Goal: Task Accomplishment & Management: Use online tool/utility

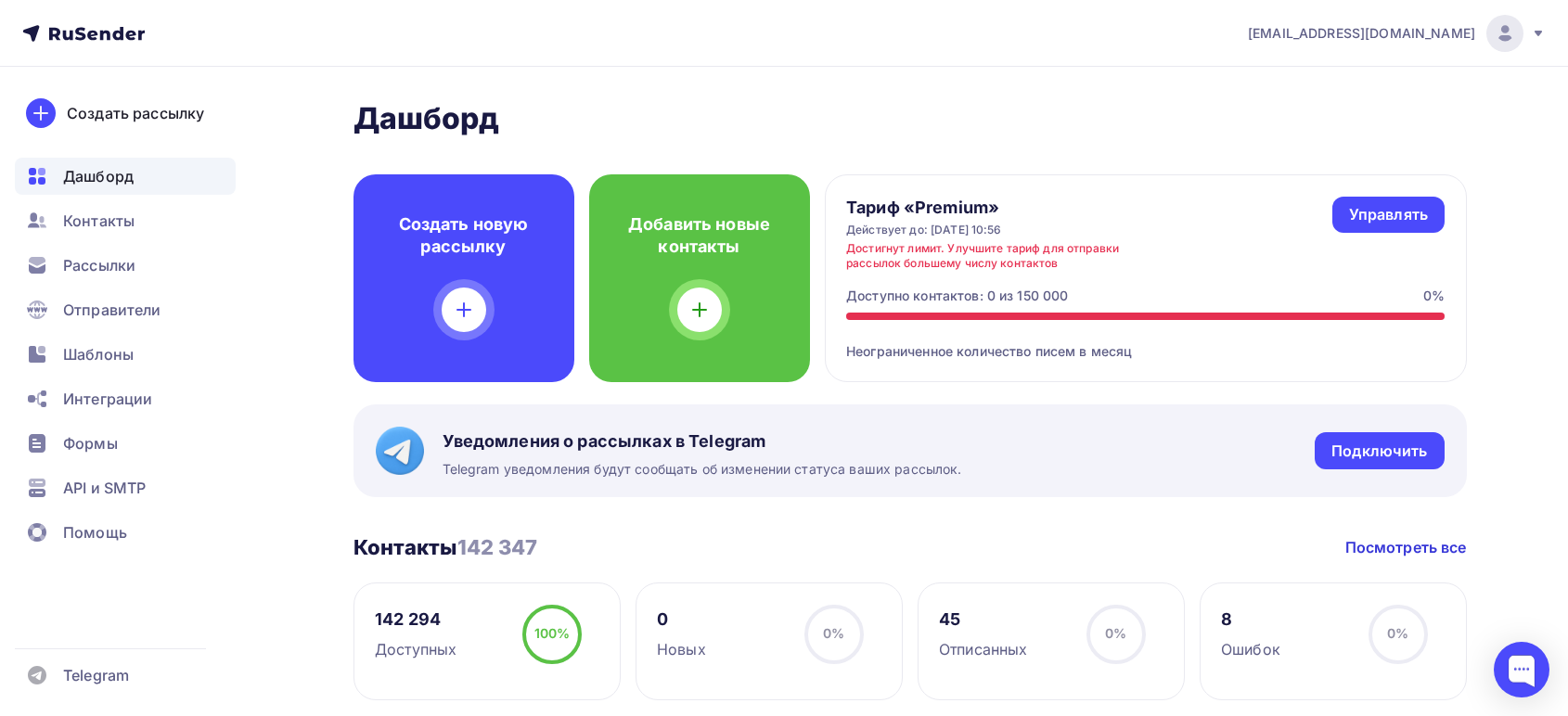
scroll to position [617, 0]
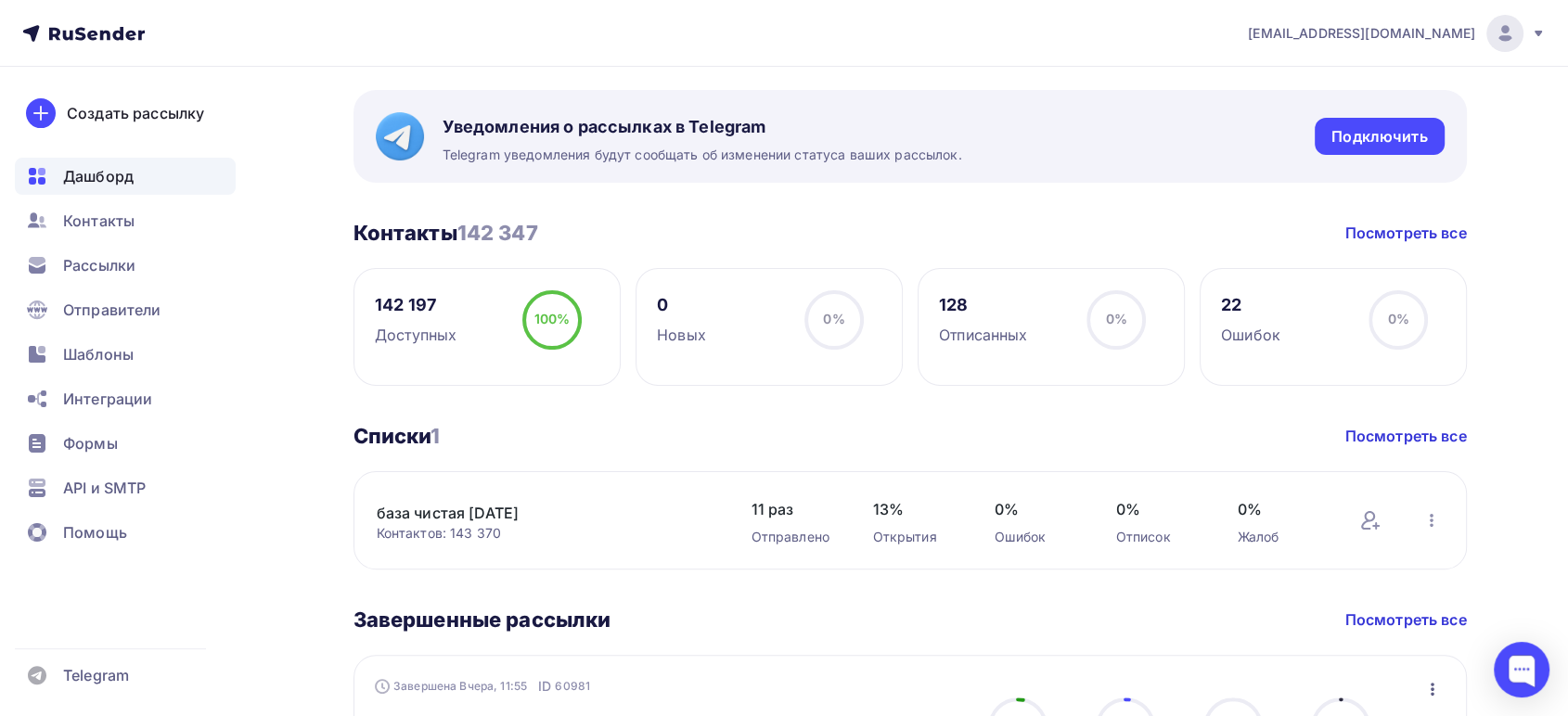
scroll to position [206, 0]
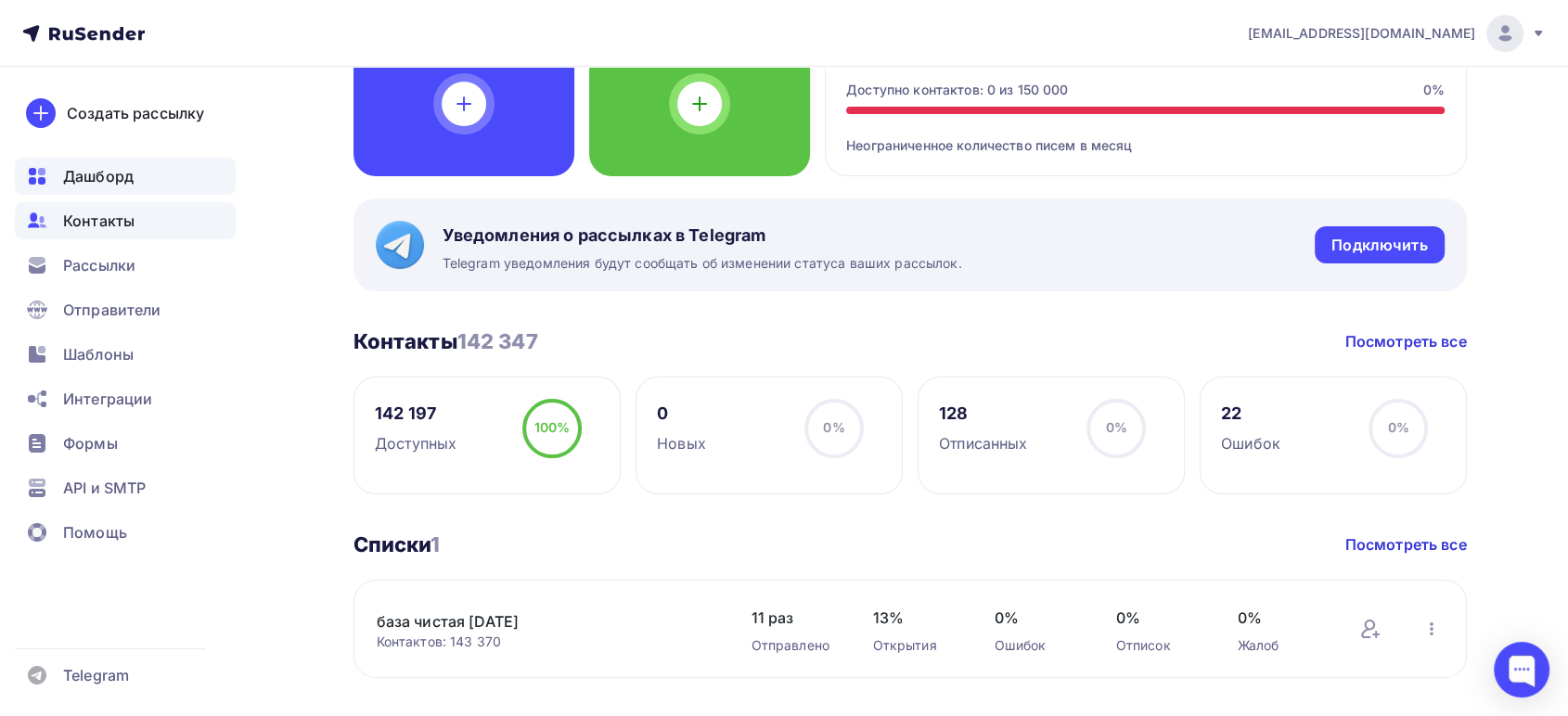
click at [124, 224] on span "Контакты" at bounding box center [99, 221] width 72 height 22
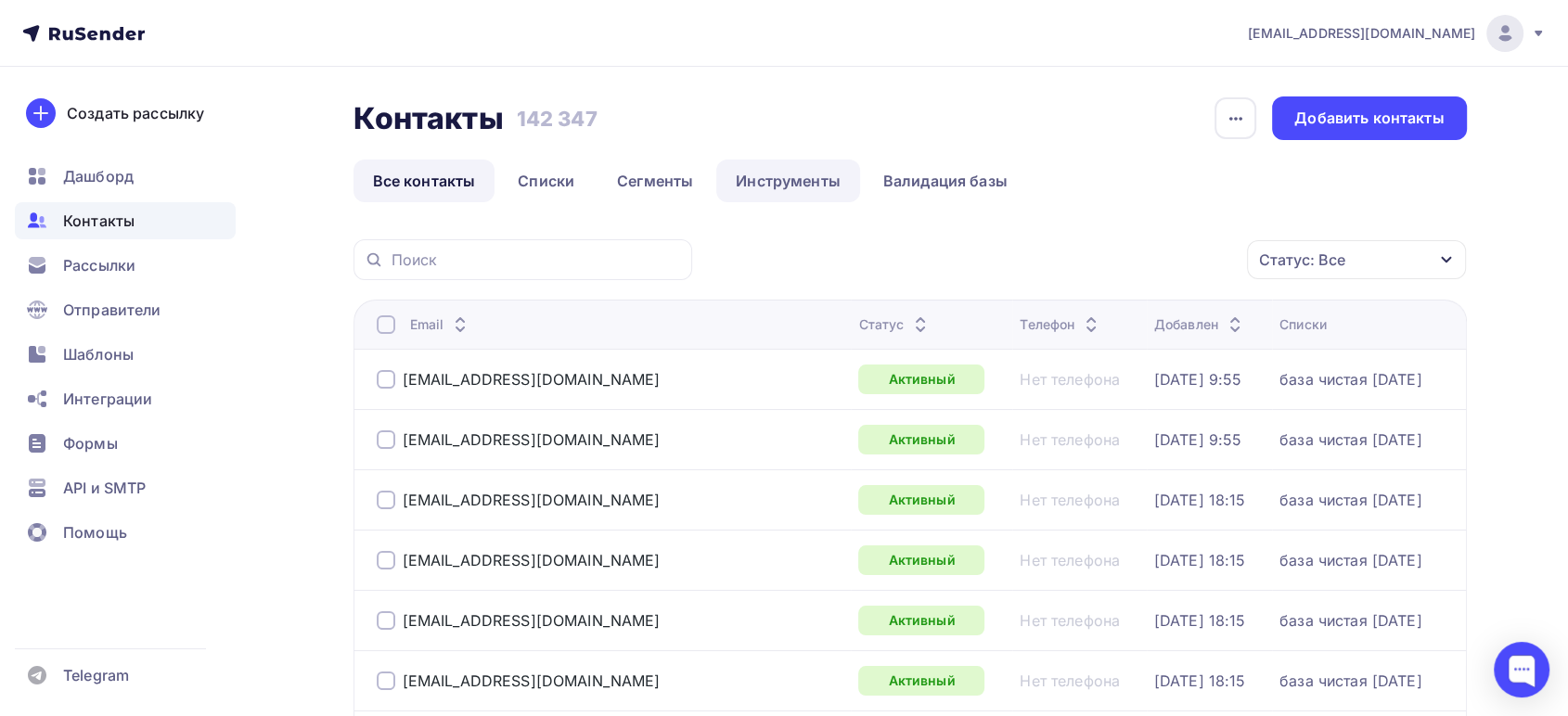
click at [786, 173] on link "Инструменты" at bounding box center [788, 181] width 144 height 43
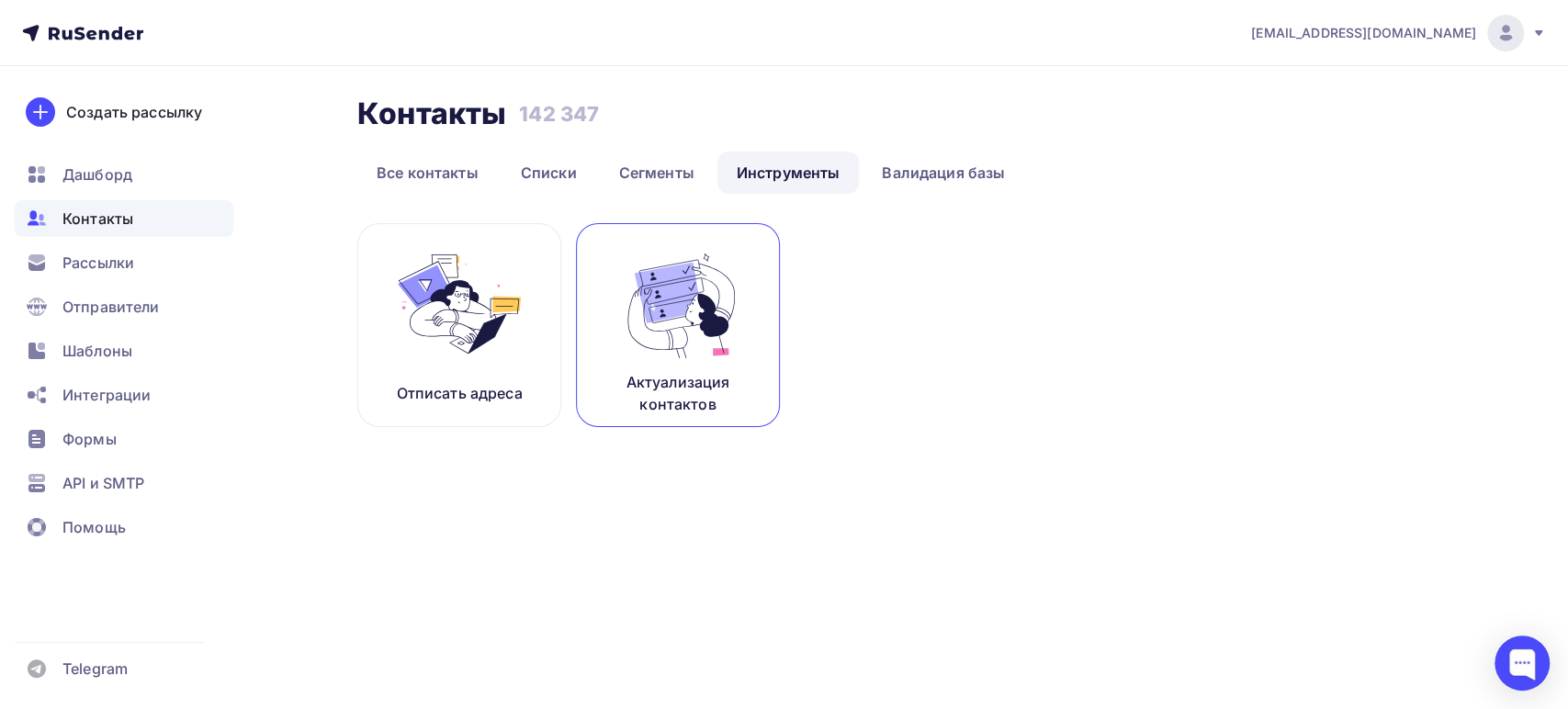
click at [675, 320] on img at bounding box center [678, 304] width 123 height 116
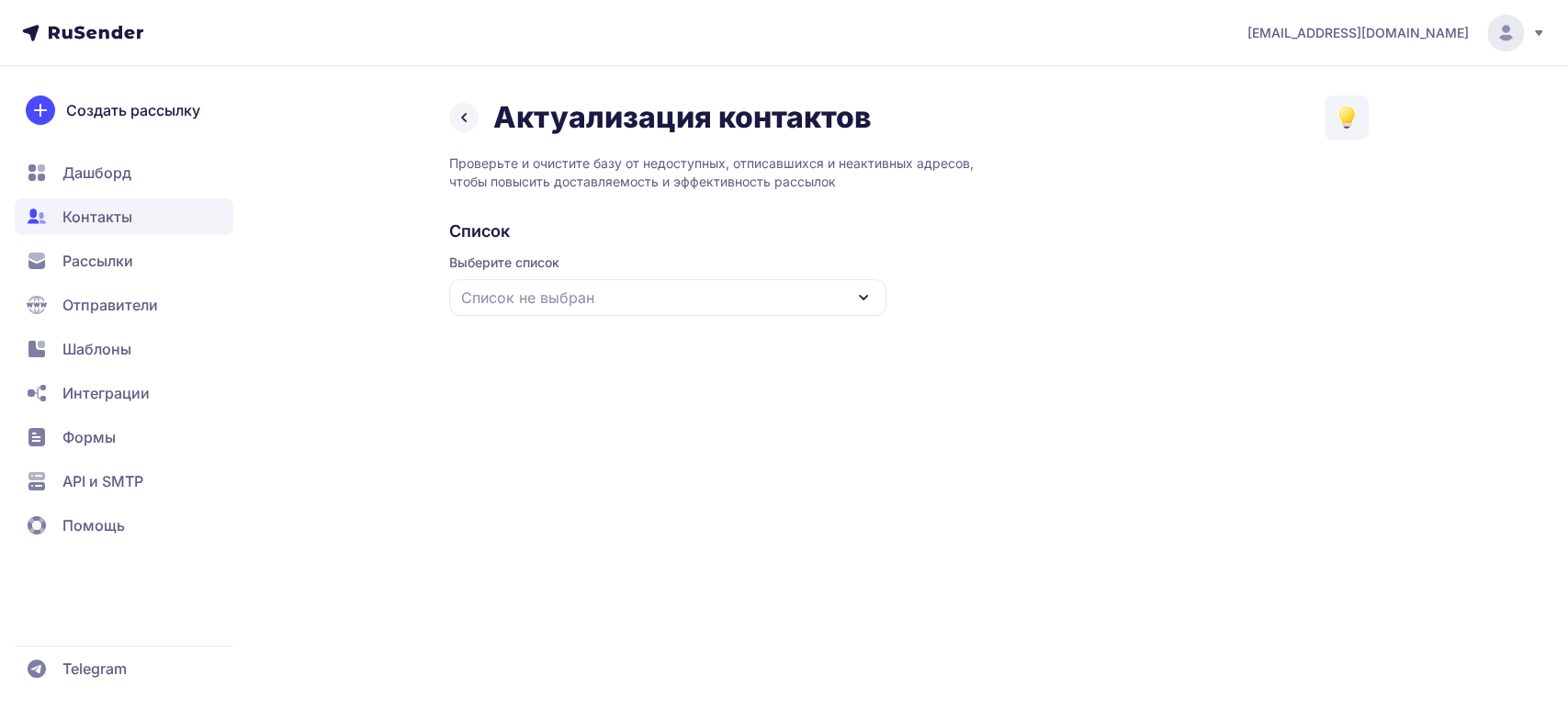
click at [746, 299] on div "Список не выбран" at bounding box center [668, 297] width 437 height 36
click at [551, 409] on div "база чистая [DATE]" at bounding box center [667, 410] width 415 height 44
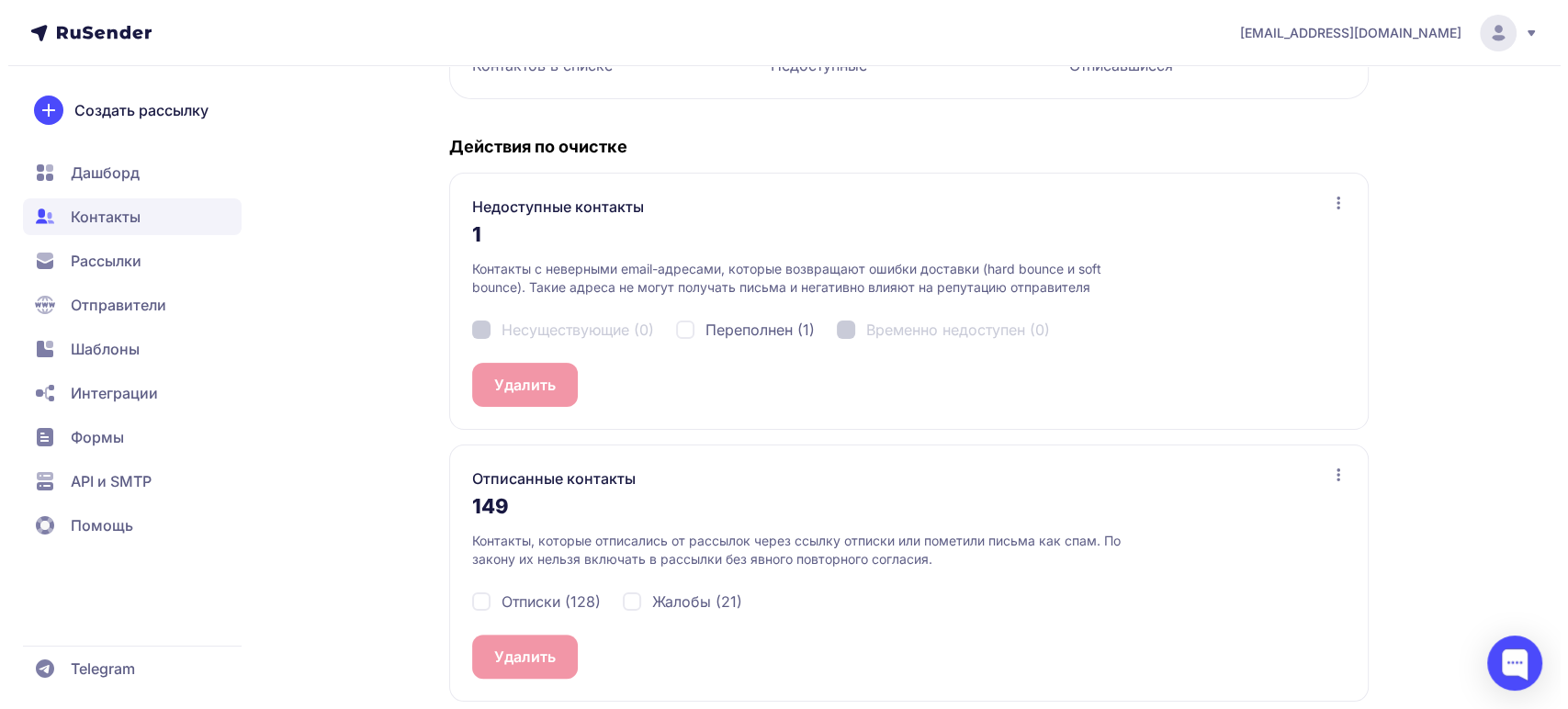
scroll to position [338, 0]
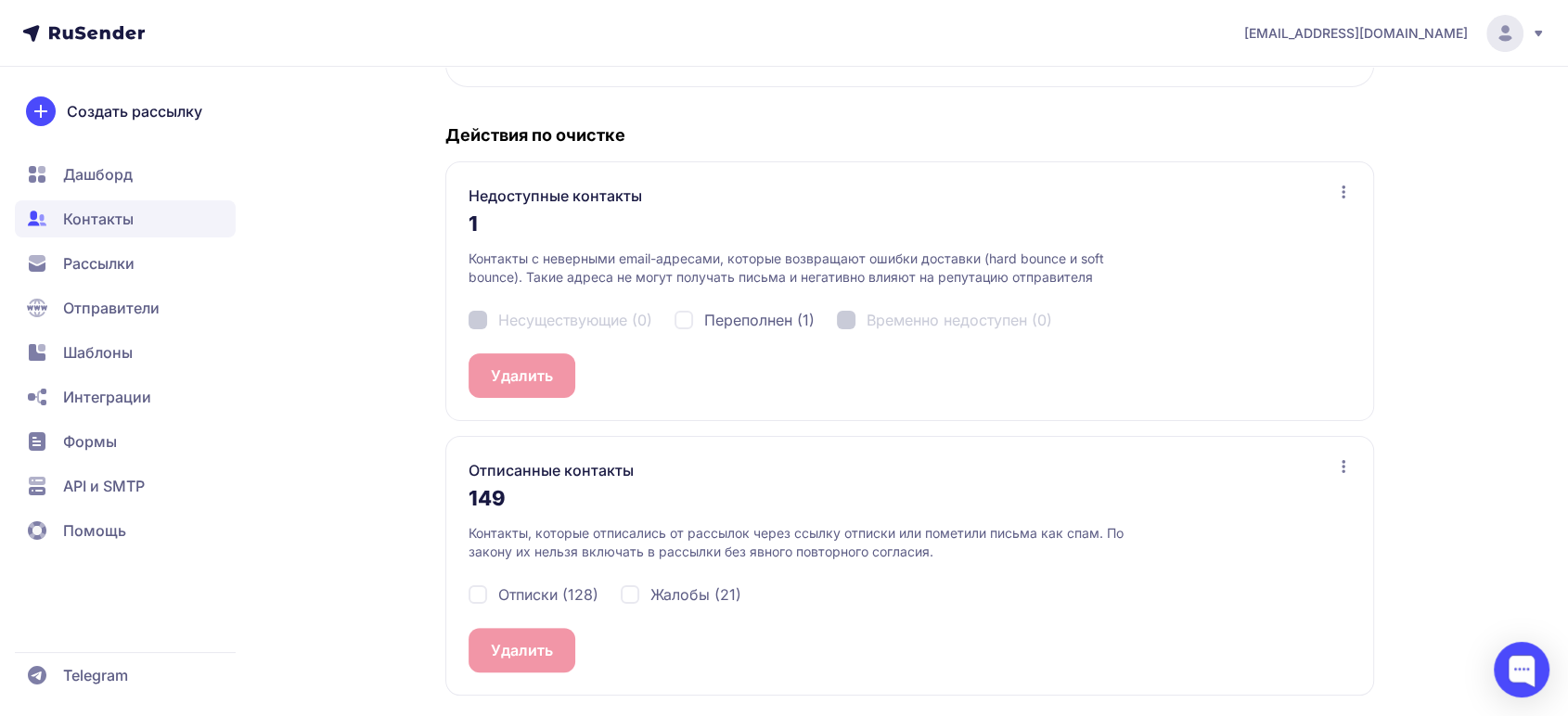
click at [712, 314] on span "Переполнен (1)" at bounding box center [759, 319] width 110 height 22
checkbox input "true"
click at [522, 387] on button "Удалить 1" at bounding box center [525, 375] width 113 height 45
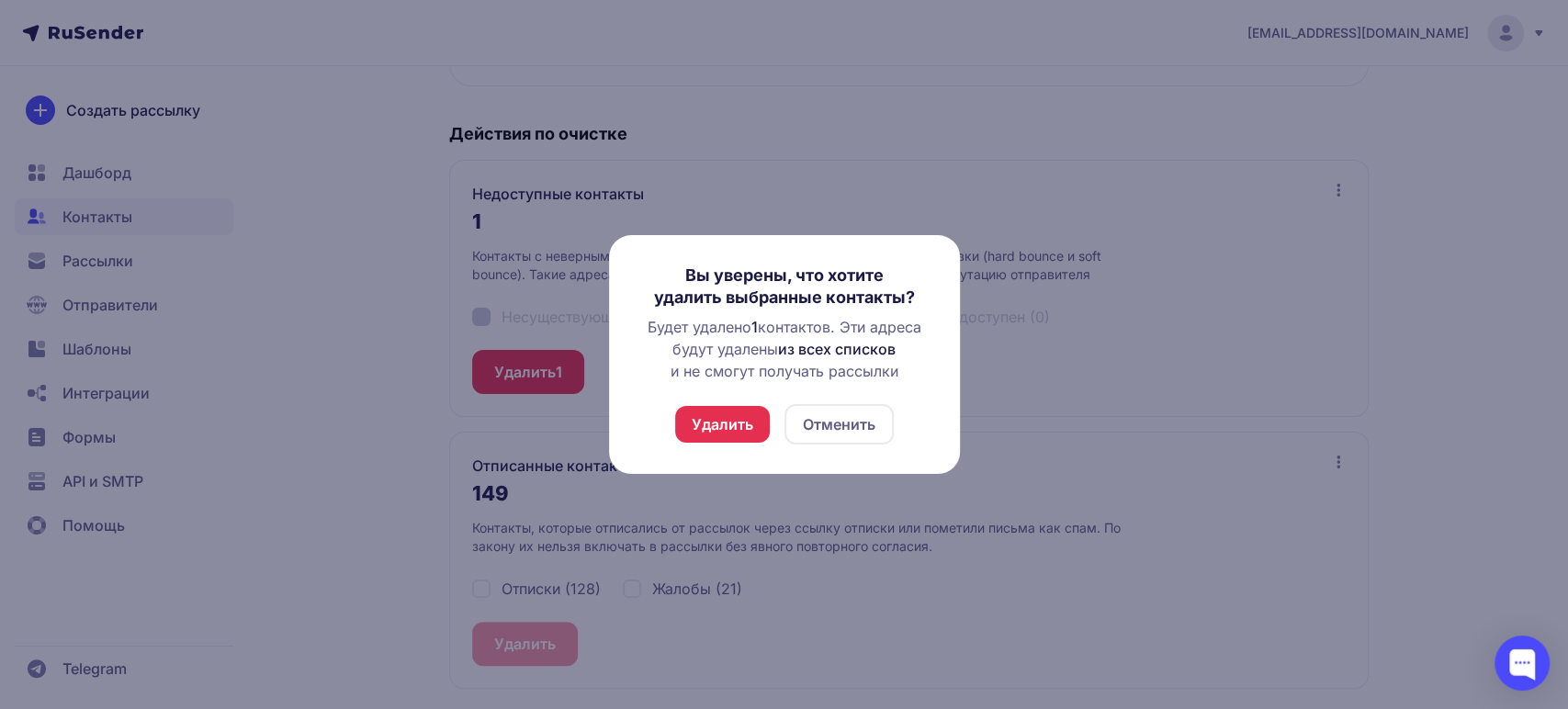
click at [713, 424] on button "Удалить" at bounding box center [722, 424] width 95 height 36
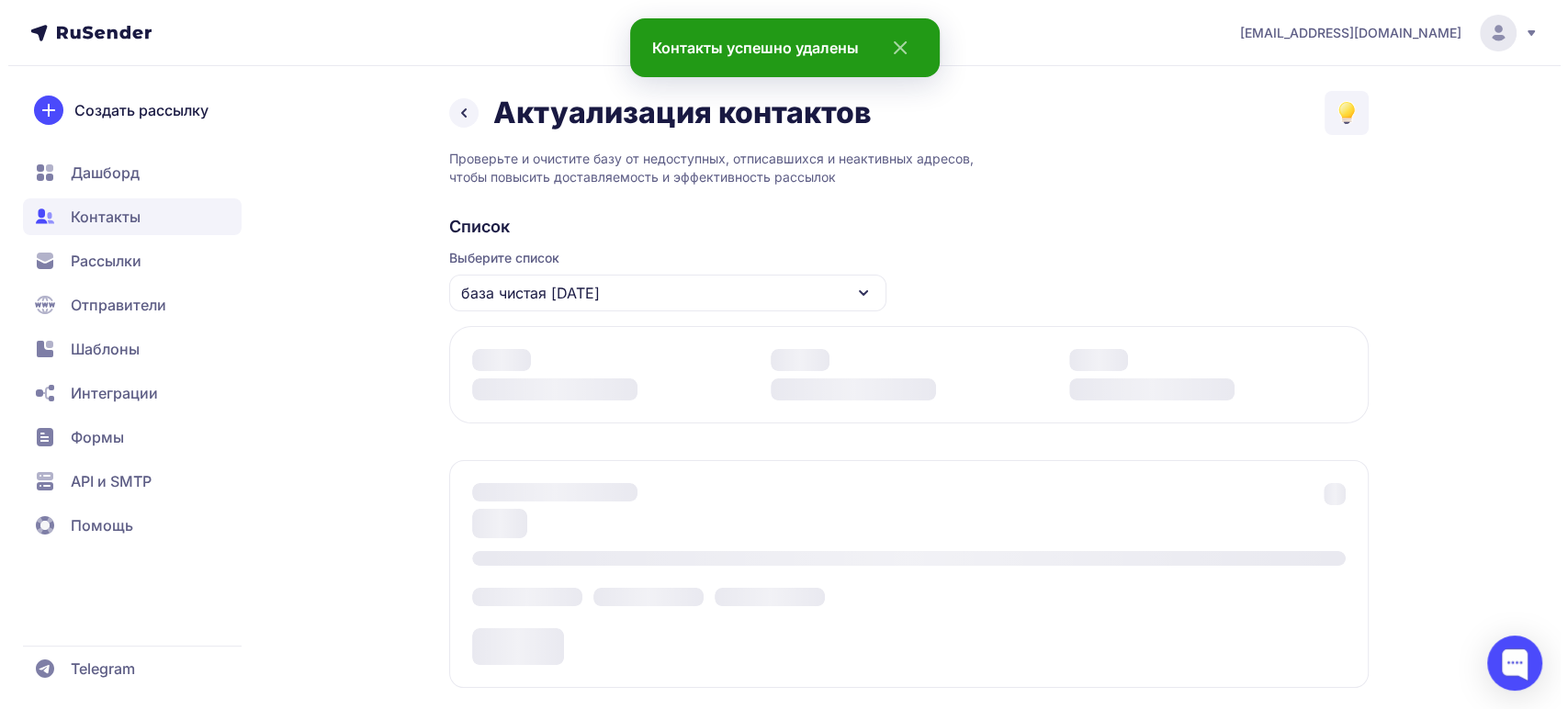
scroll to position [294, 0]
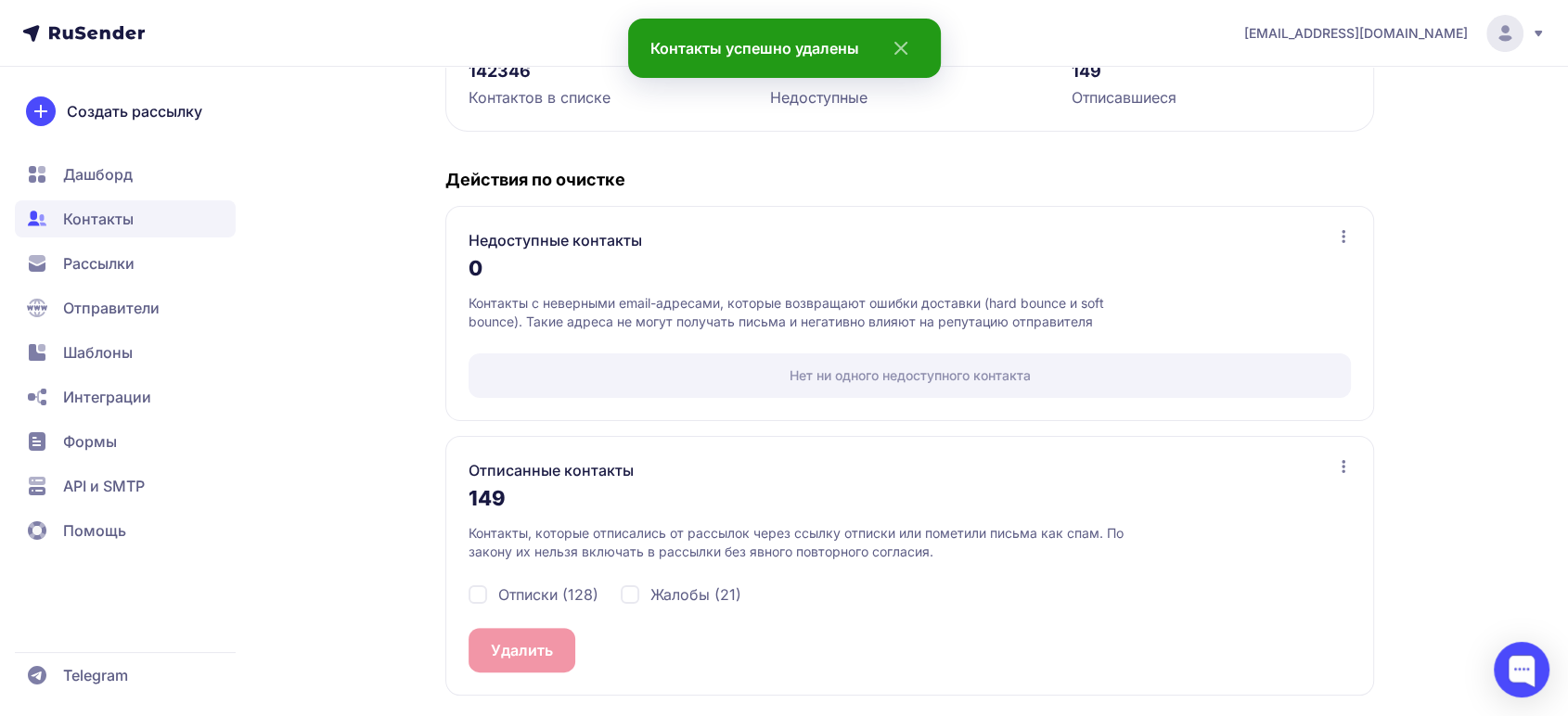
click at [648, 590] on div "Жалобы (21)" at bounding box center [680, 594] width 121 height 22
checkbox input "true"
click at [506, 599] on span "Отписки (128)" at bounding box center [549, 594] width 101 height 22
checkbox input "true"
click at [528, 639] on button "Удалить 149" at bounding box center [534, 650] width 133 height 45
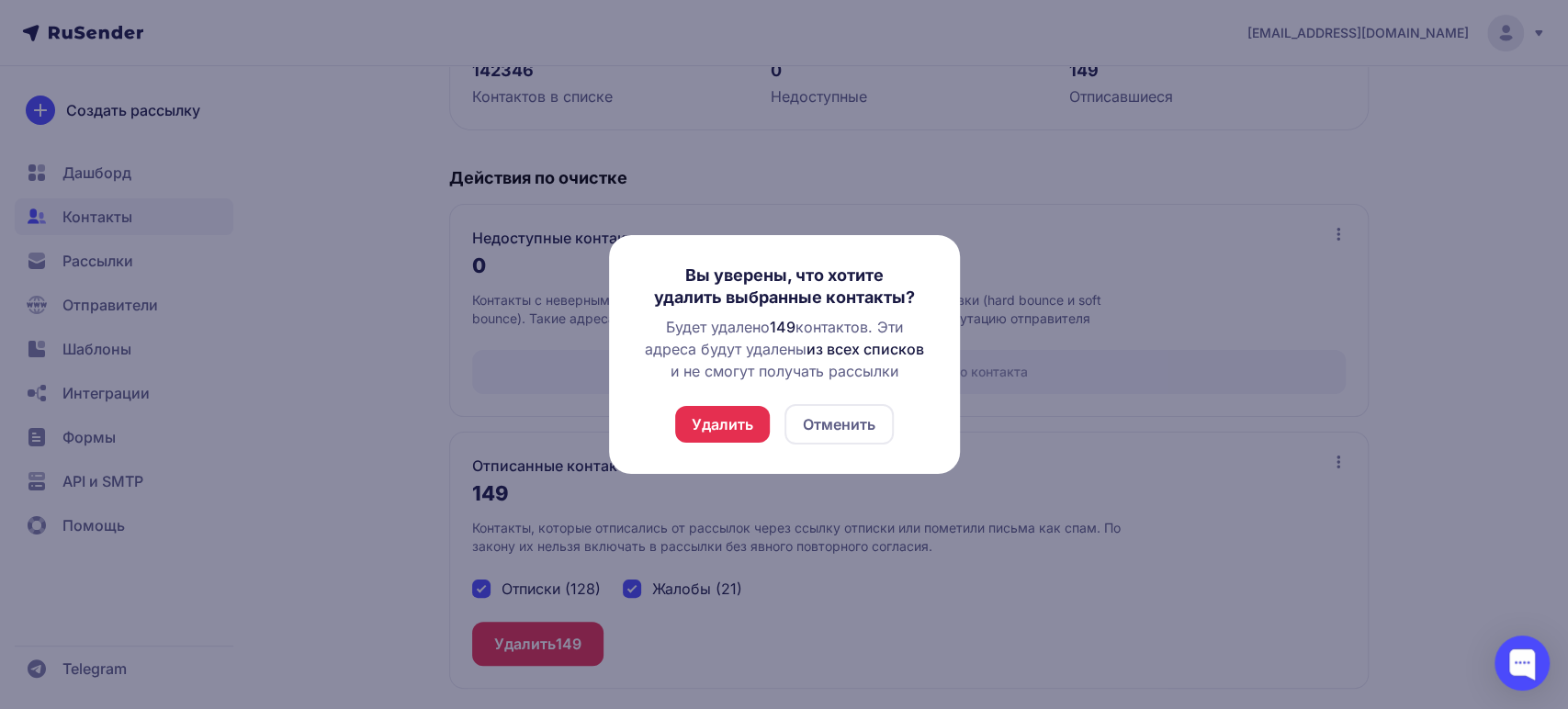
click at [707, 415] on button "Удалить" at bounding box center [722, 424] width 95 height 36
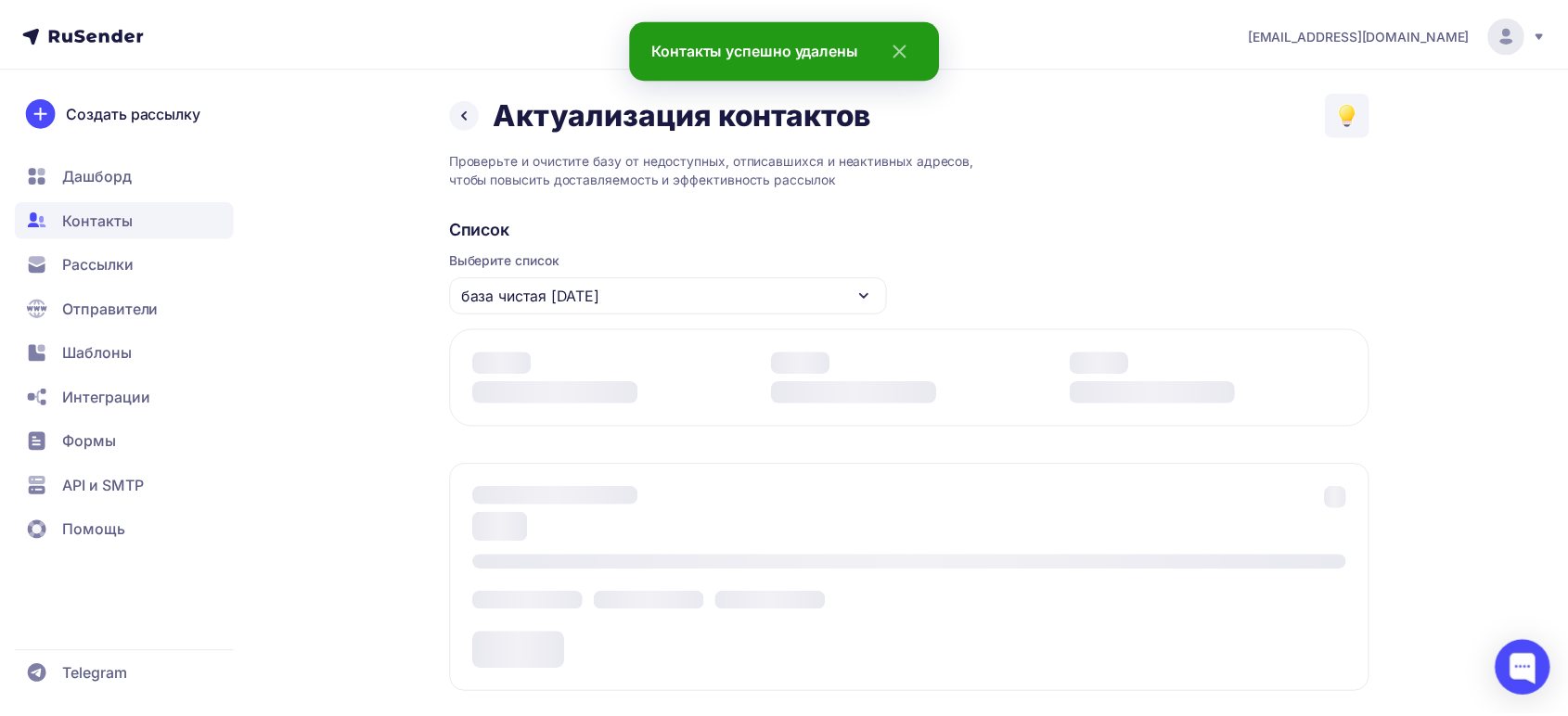
scroll to position [5, 0]
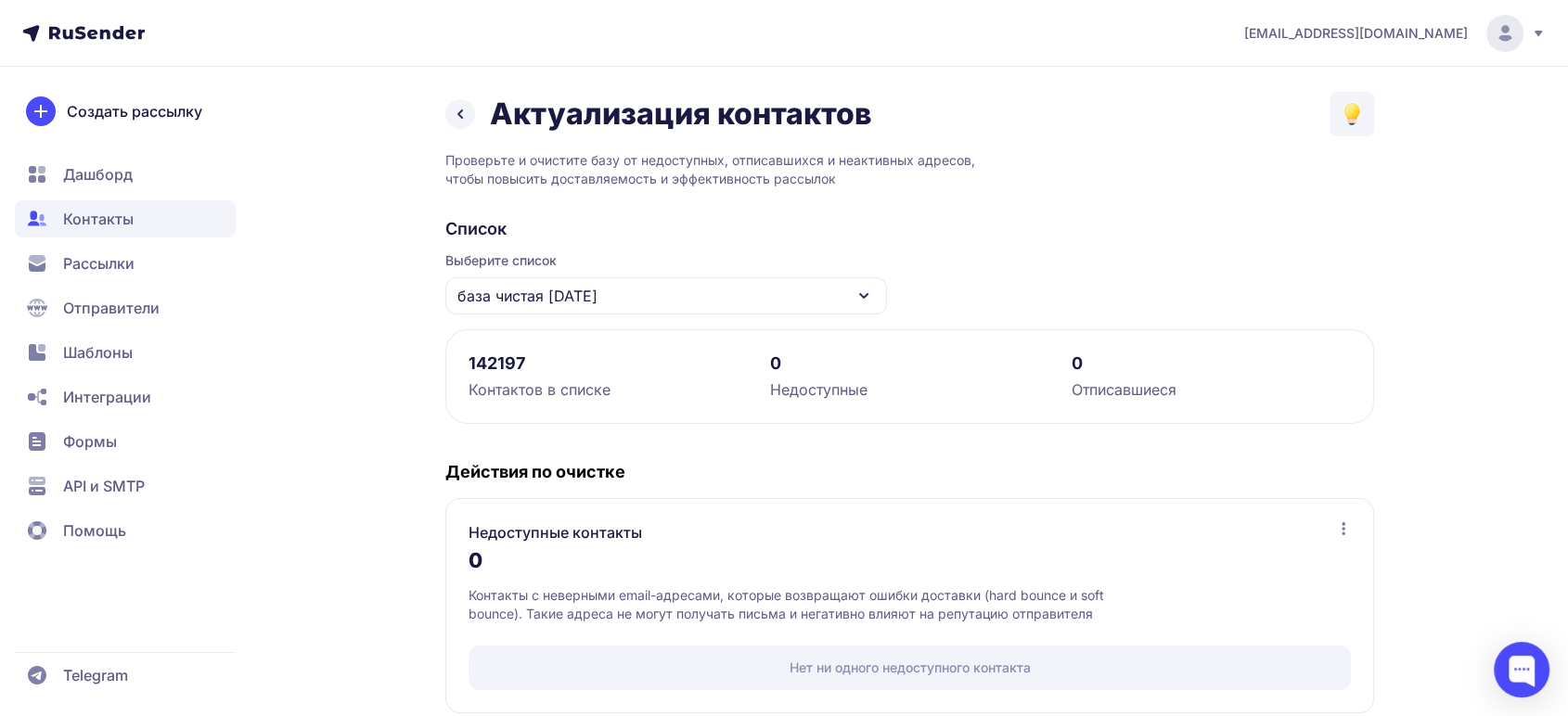
click at [119, 217] on span "Контакты" at bounding box center [98, 219] width 71 height 22
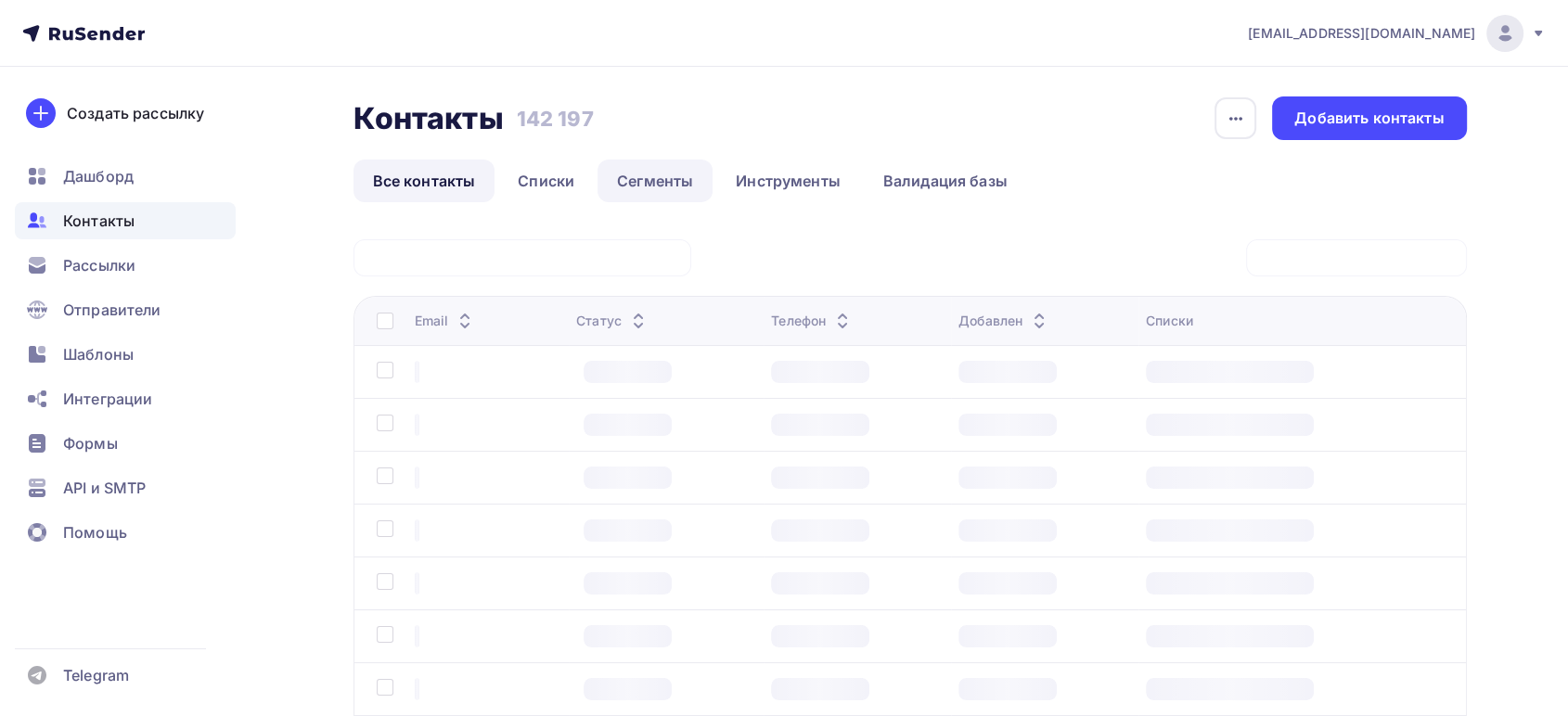
click at [660, 181] on link "Сегменты" at bounding box center [654, 181] width 115 height 43
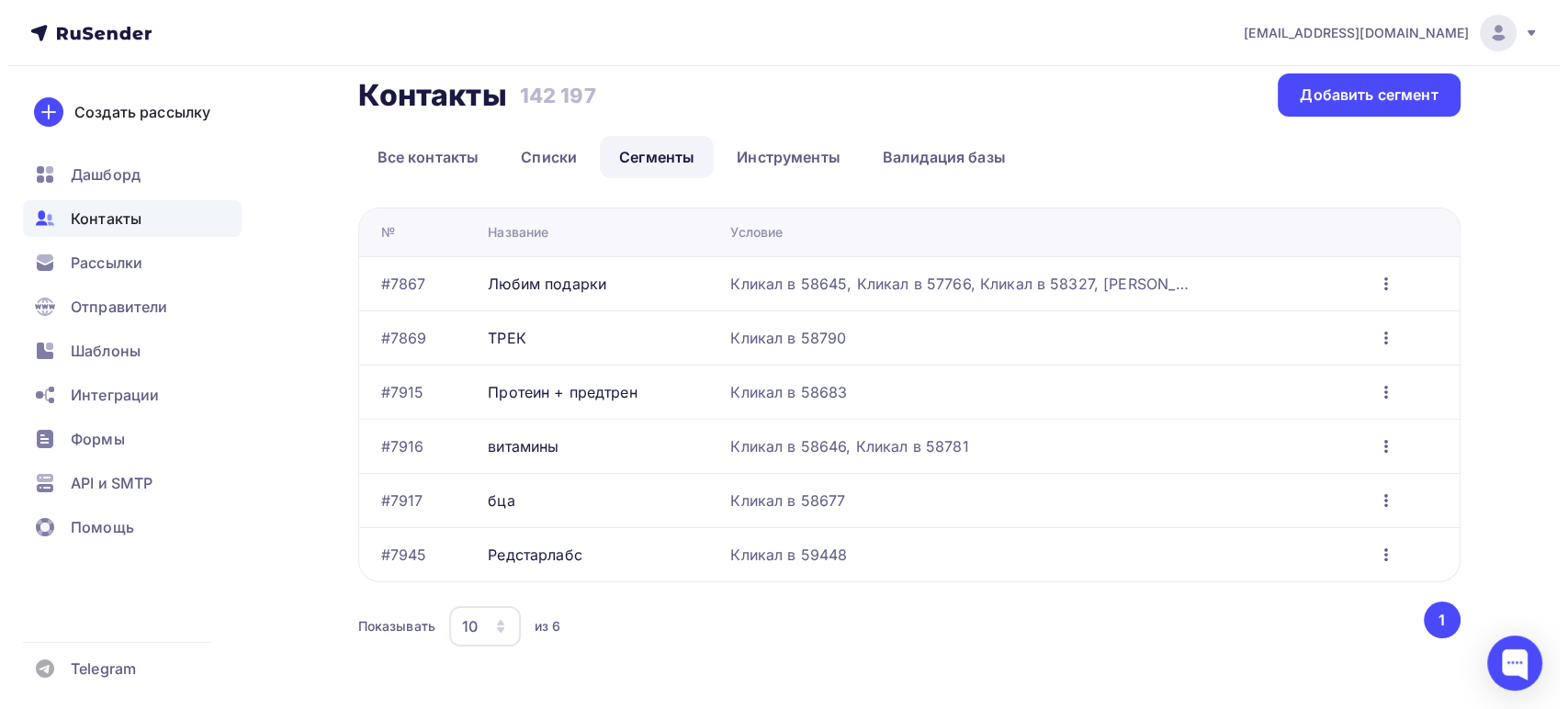
scroll to position [34, 0]
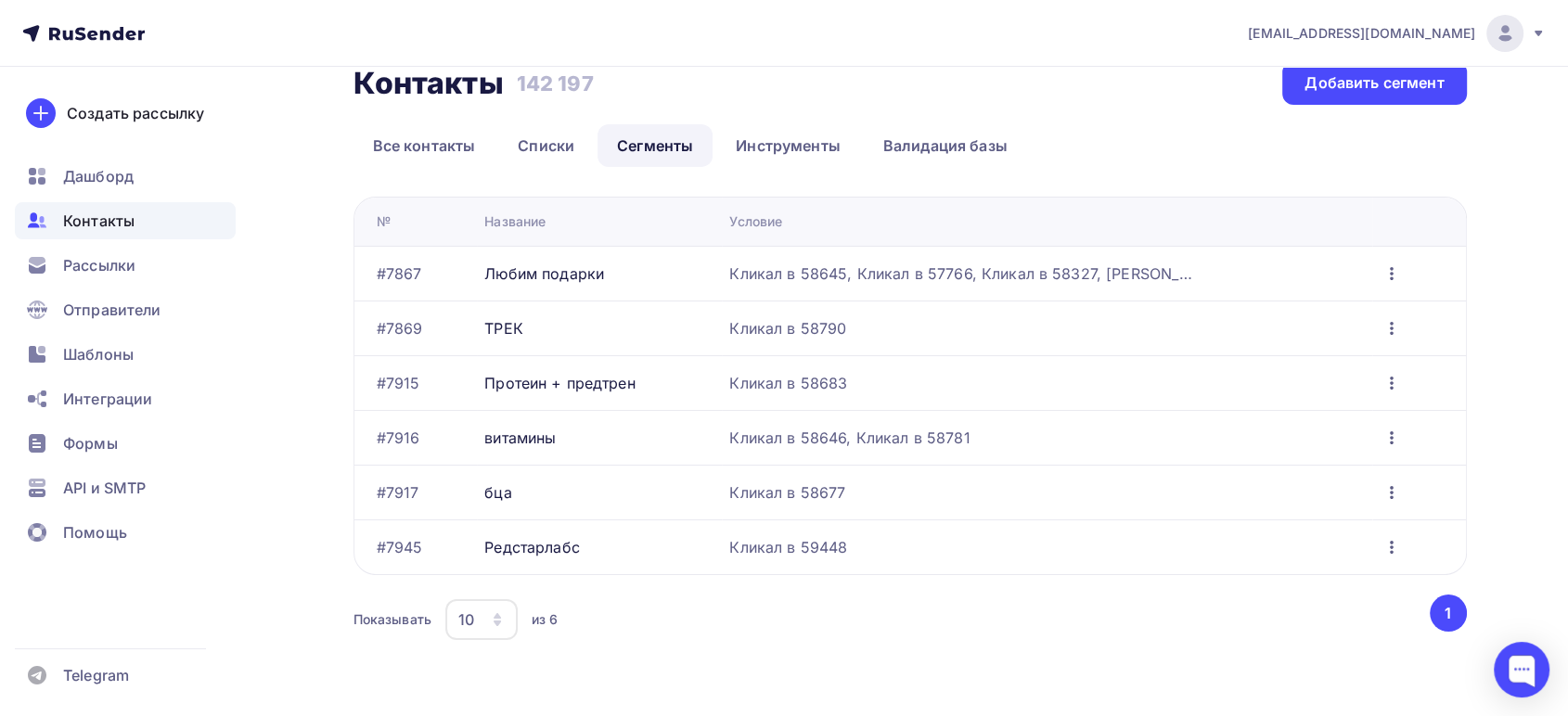
click at [765, 329] on div "Кликал в 58790" at bounding box center [787, 328] width 117 height 22
click at [1376, 336] on td "Редактировать Переименовать Копировать Удалить" at bounding box center [1419, 328] width 94 height 55
click at [1392, 324] on icon "button" at bounding box center [1391, 328] width 22 height 22
click at [1268, 377] on div "Редактировать" at bounding box center [1311, 375] width 178 height 22
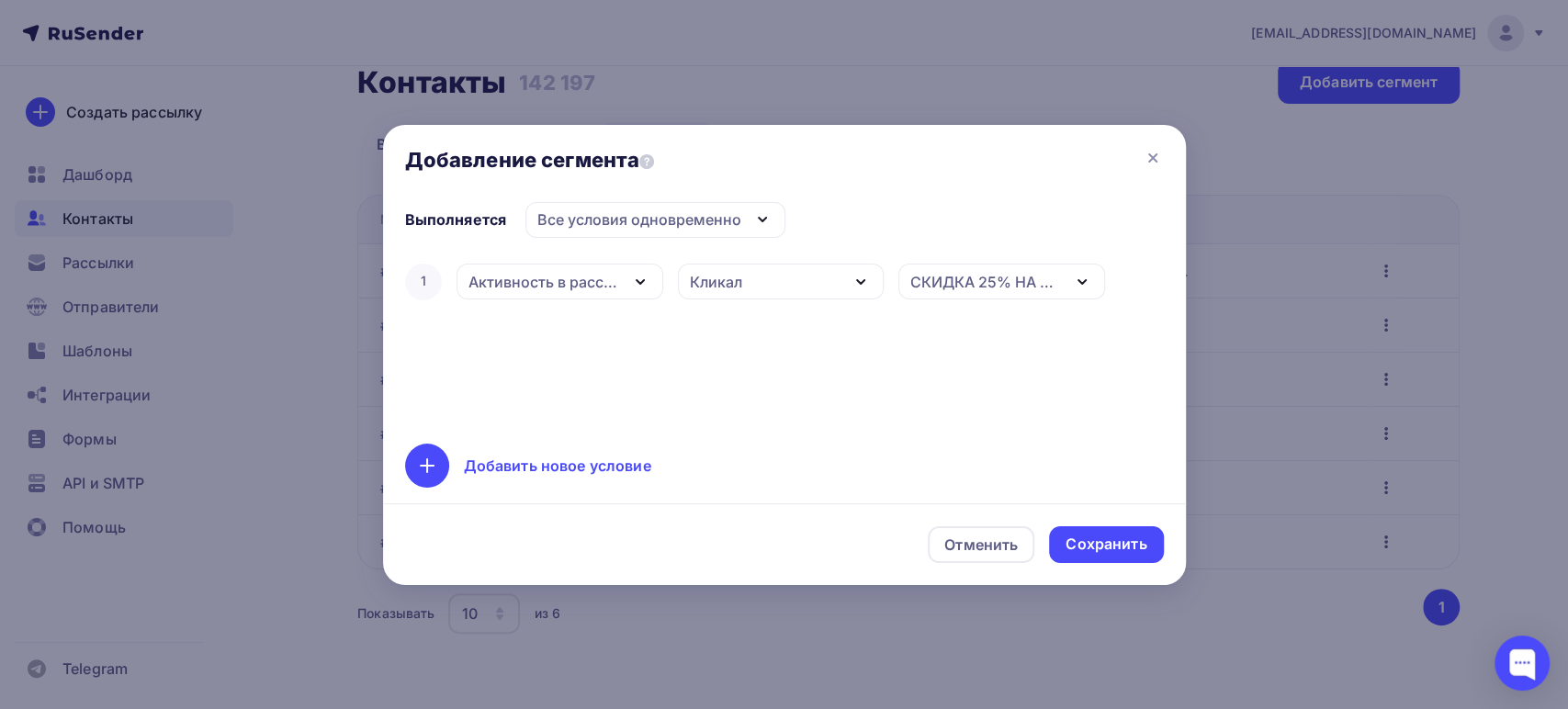
click at [562, 467] on div "Добавить новое условие" at bounding box center [558, 465] width 188 height 22
click at [586, 343] on div "Дата добавления" at bounding box center [532, 340] width 127 height 22
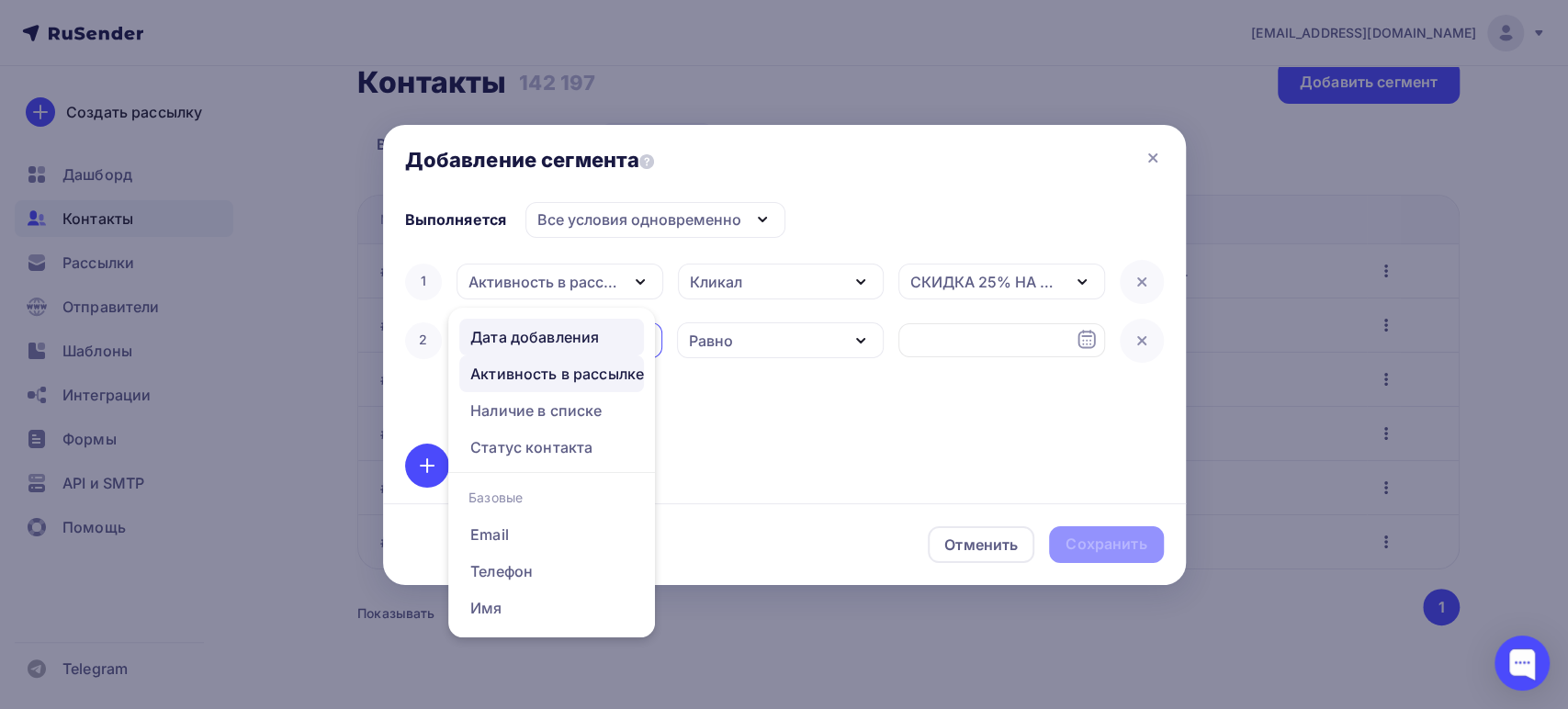
click at [562, 377] on div "Активность в рассылке" at bounding box center [557, 374] width 173 height 22
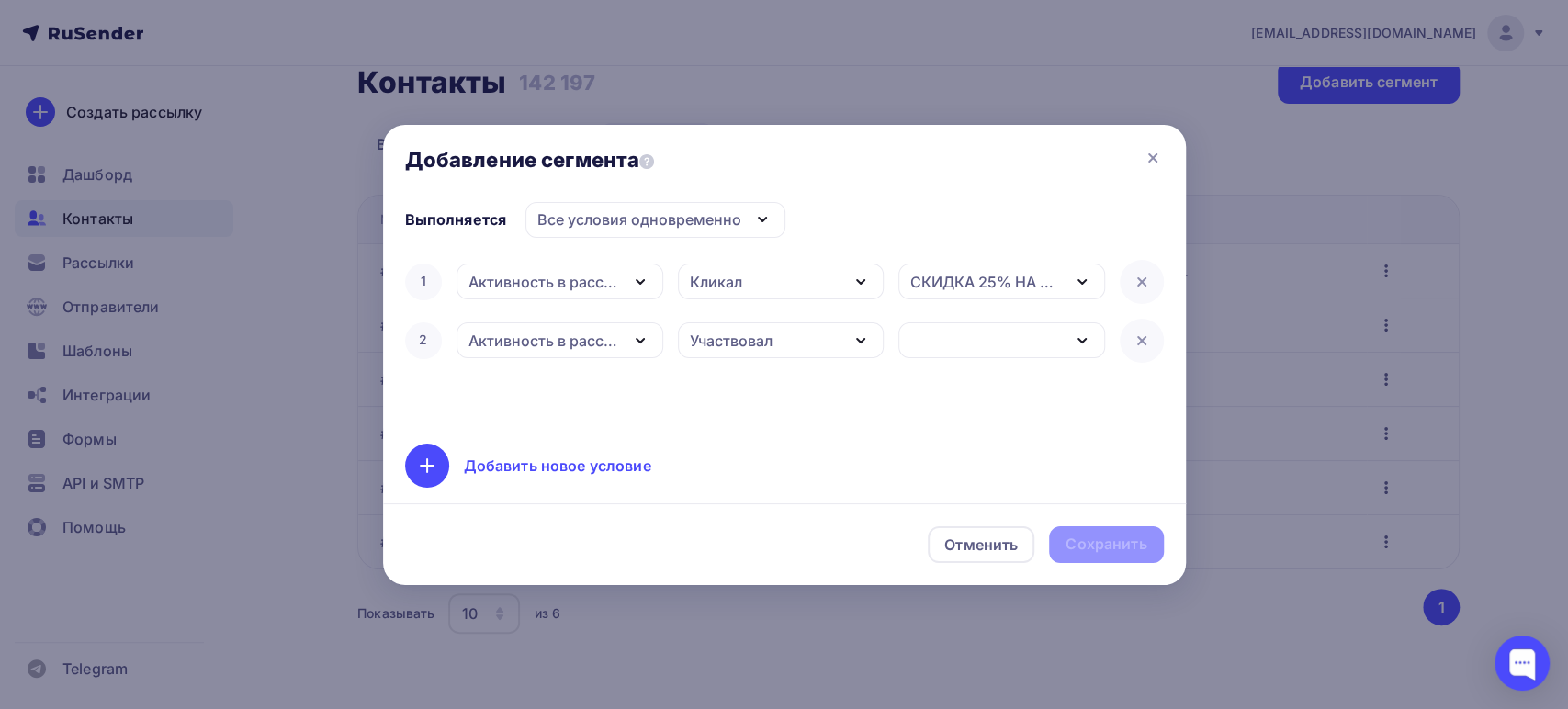
click at [715, 351] on div "Участвовал" at bounding box center [781, 339] width 207 height 35
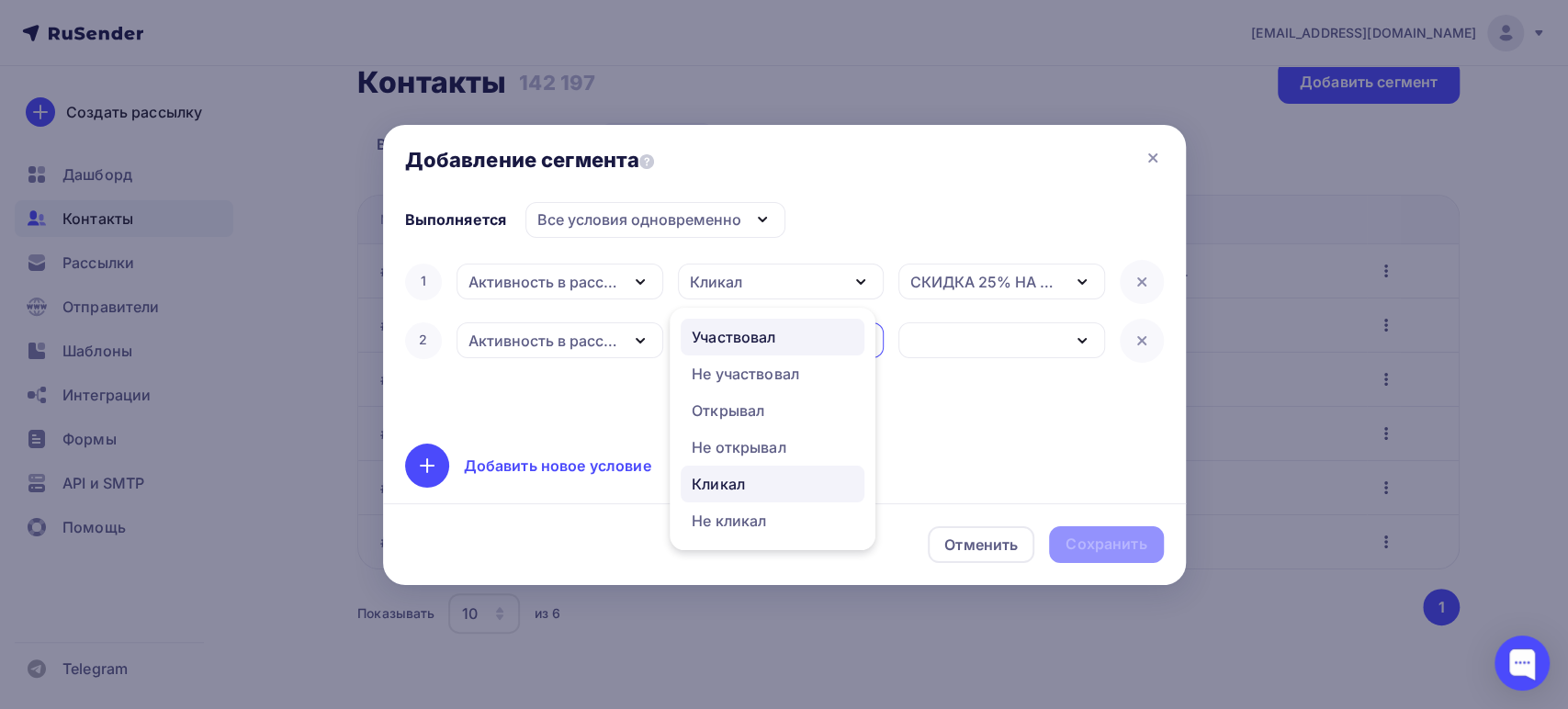
click at [727, 477] on div "Кликал" at bounding box center [719, 484] width 54 height 22
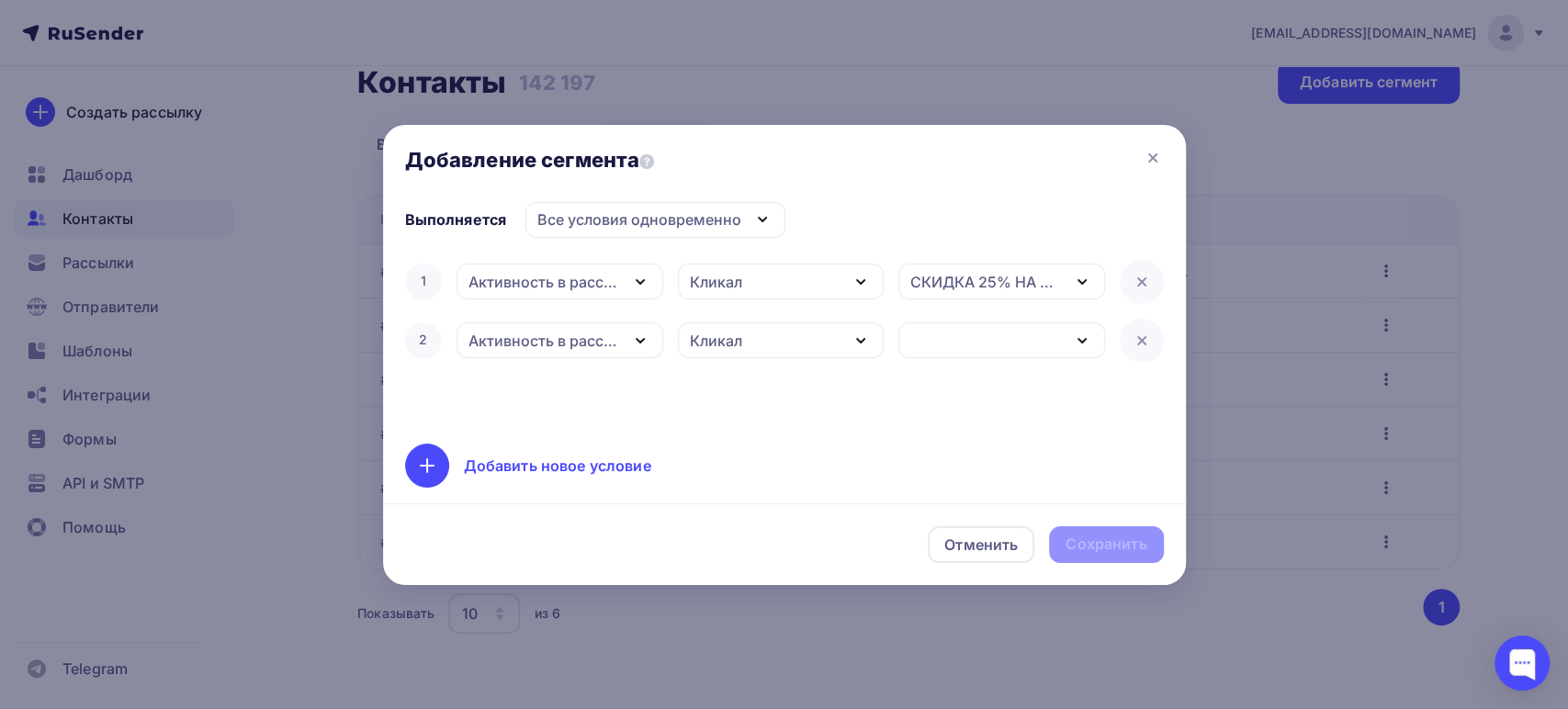
click at [940, 333] on div "button" at bounding box center [1002, 339] width 207 height 35
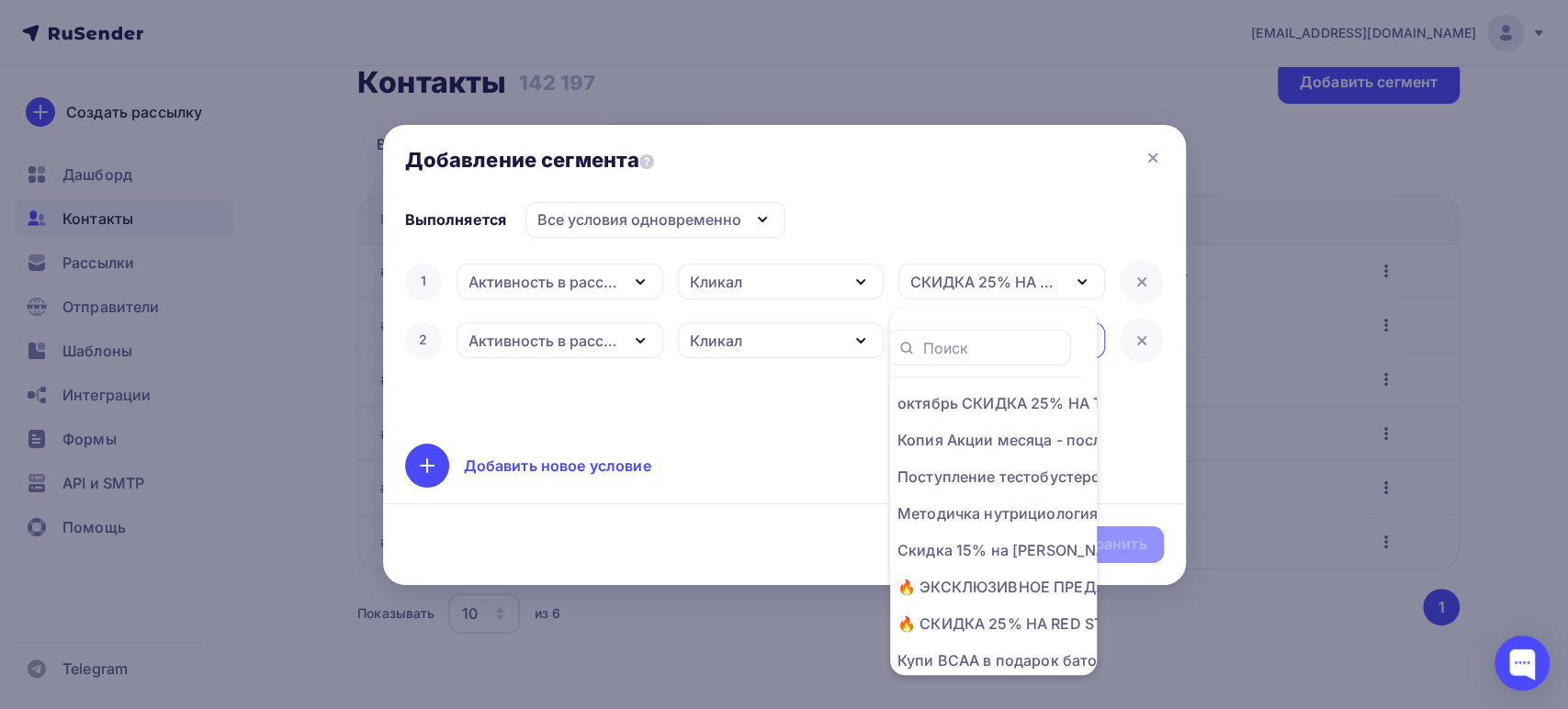
scroll to position [0, 125]
click at [946, 402] on div "октябрь СКИДКА 25% НА TREC NUTRITION" at bounding box center [950, 402] width 294 height 22
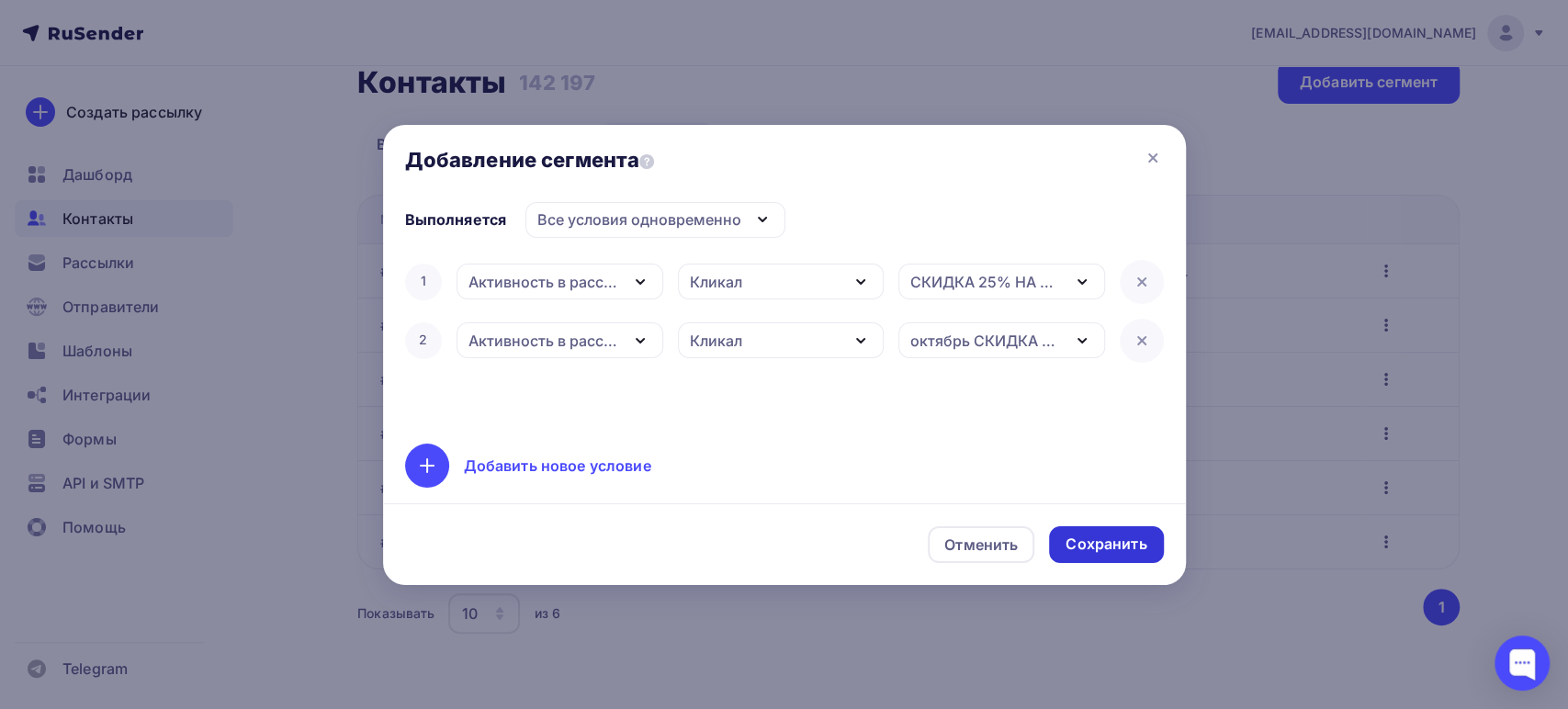
click at [1106, 535] on div "Сохранить" at bounding box center [1106, 544] width 81 height 21
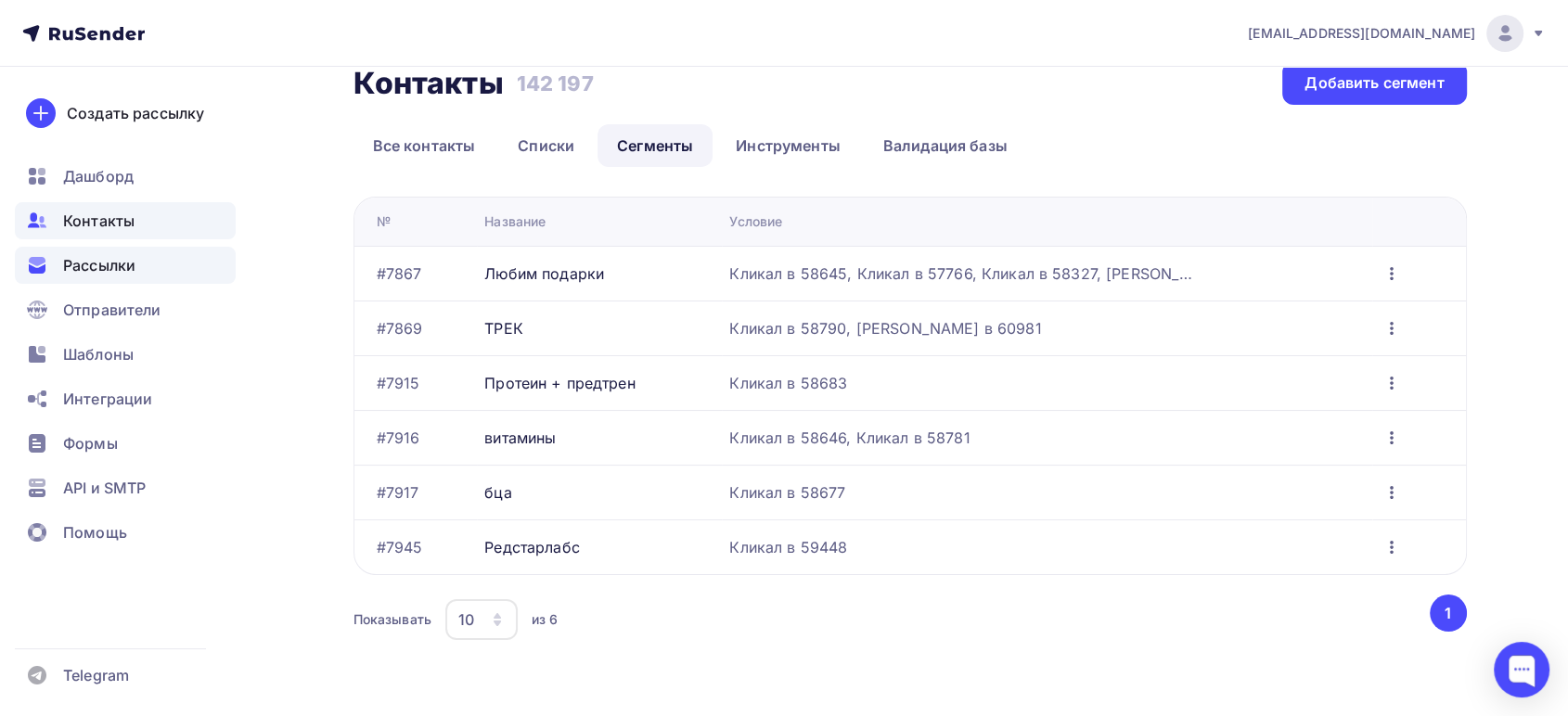
click at [110, 270] on span "Рассылки" at bounding box center [99, 265] width 73 height 22
click at [1396, 268] on icon "button" at bounding box center [1391, 273] width 22 height 22
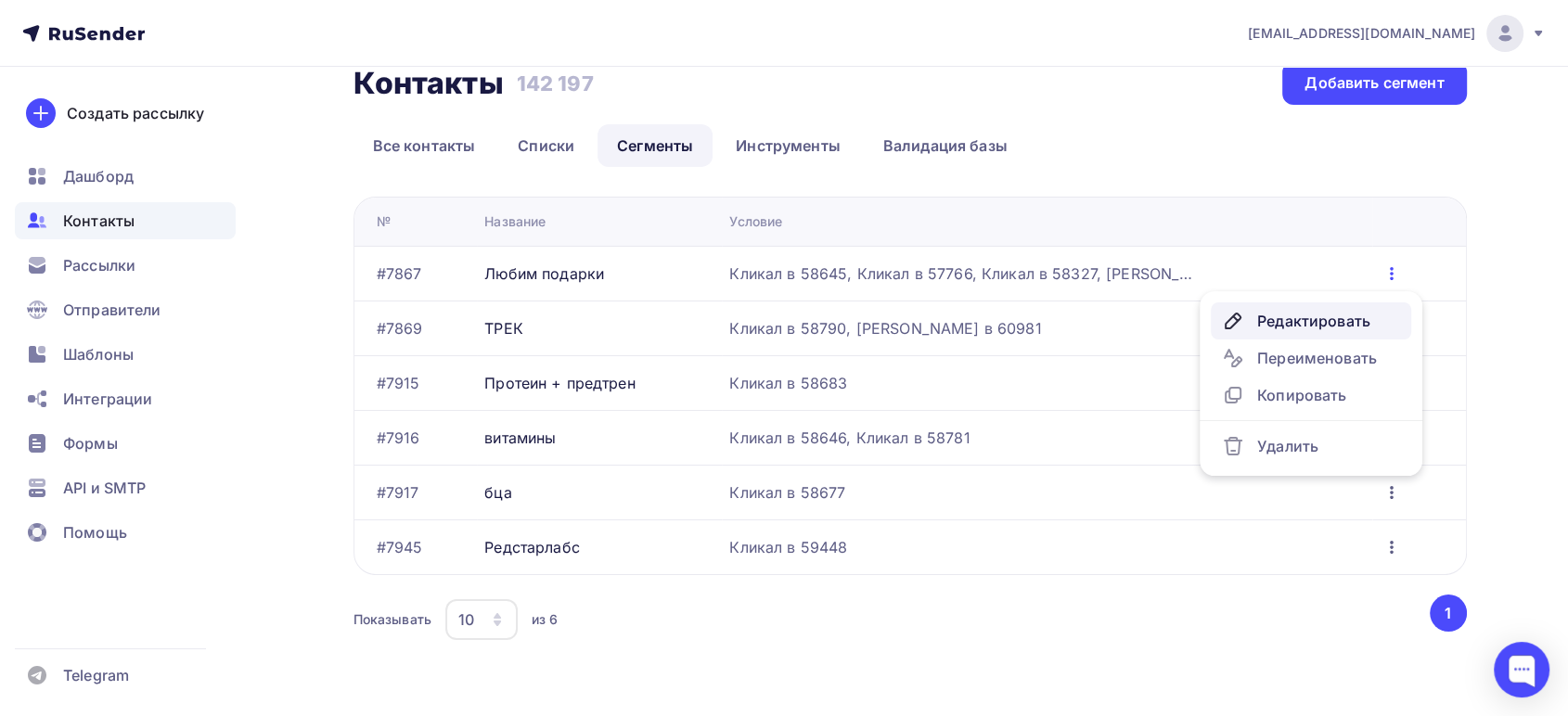
click at [1299, 314] on div "Редактировать" at bounding box center [1311, 320] width 178 height 22
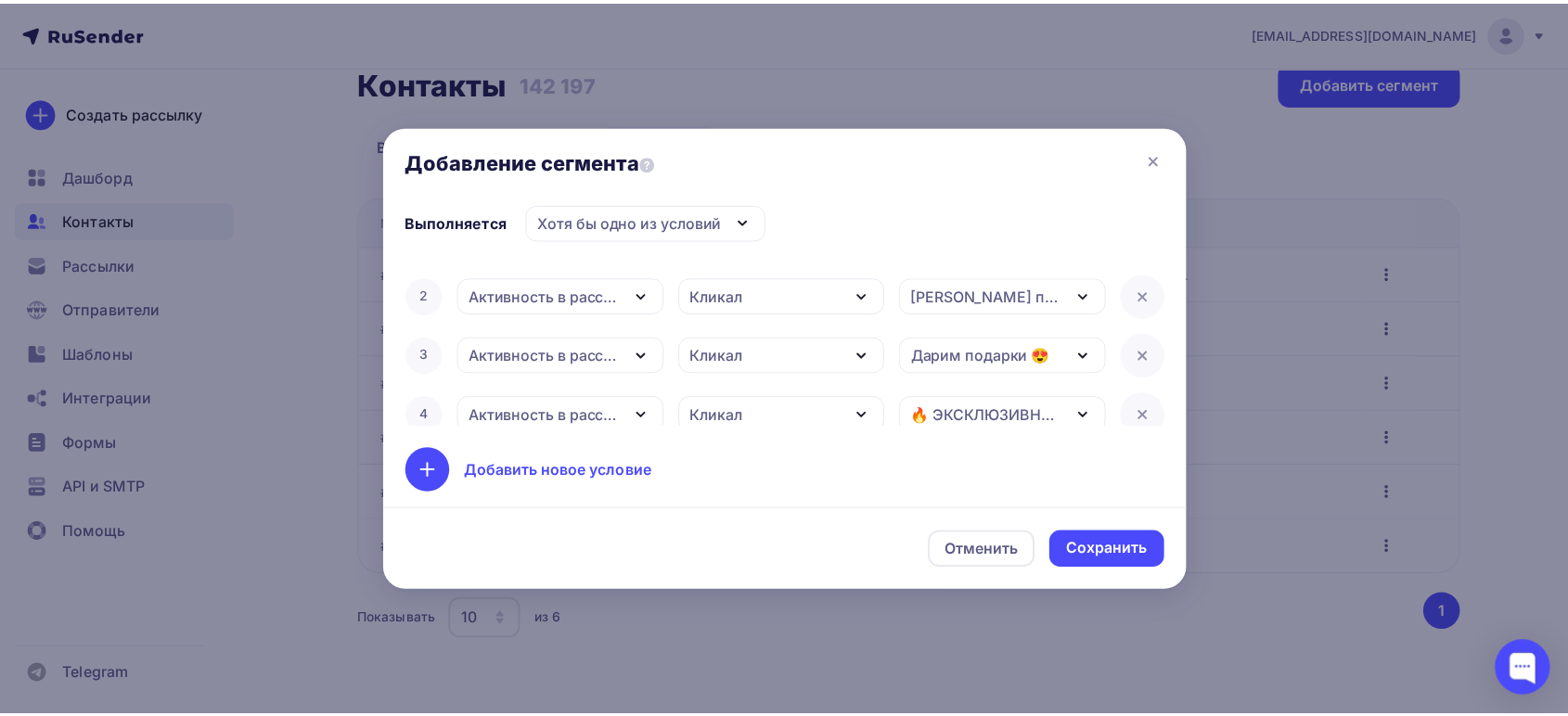
scroll to position [59, 0]
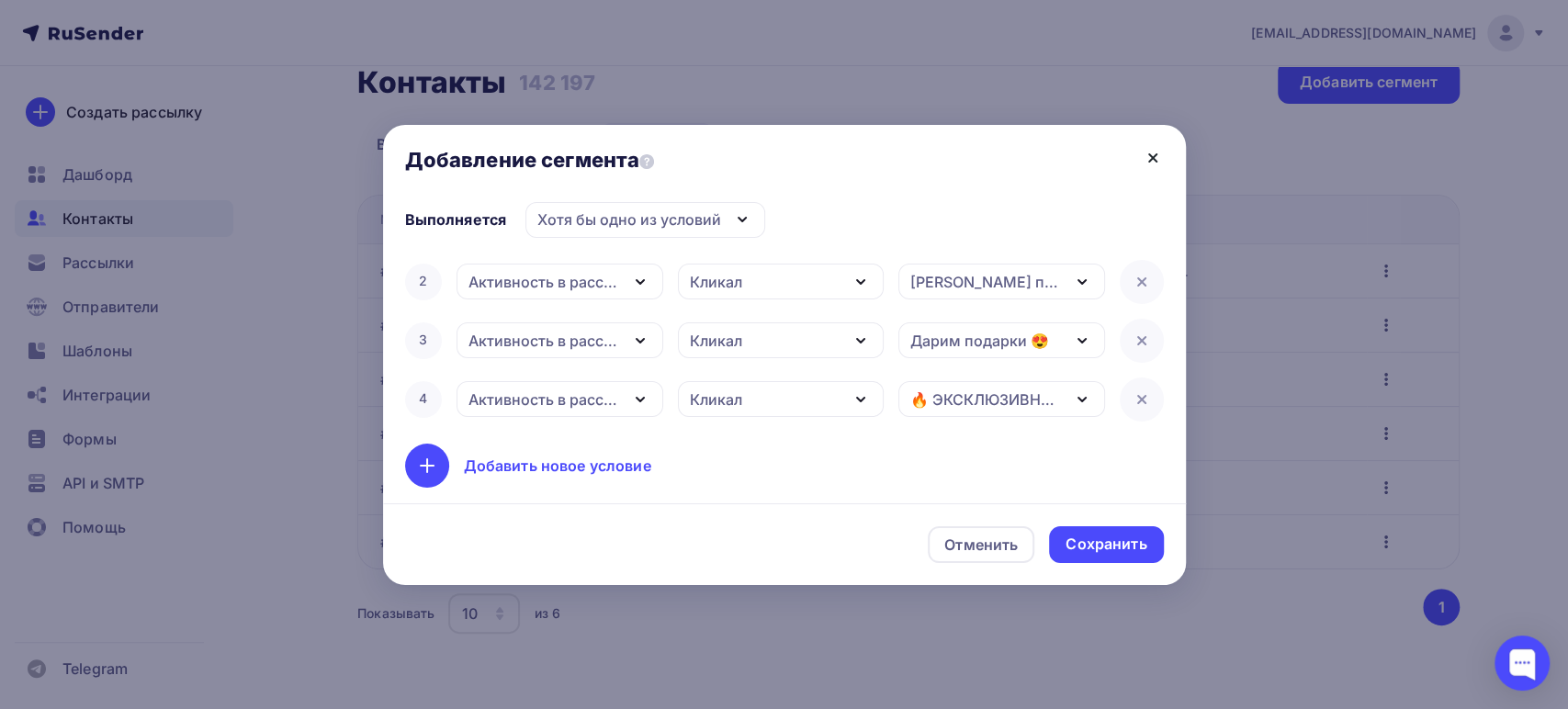
click at [1149, 152] on icon at bounding box center [1152, 157] width 22 height 22
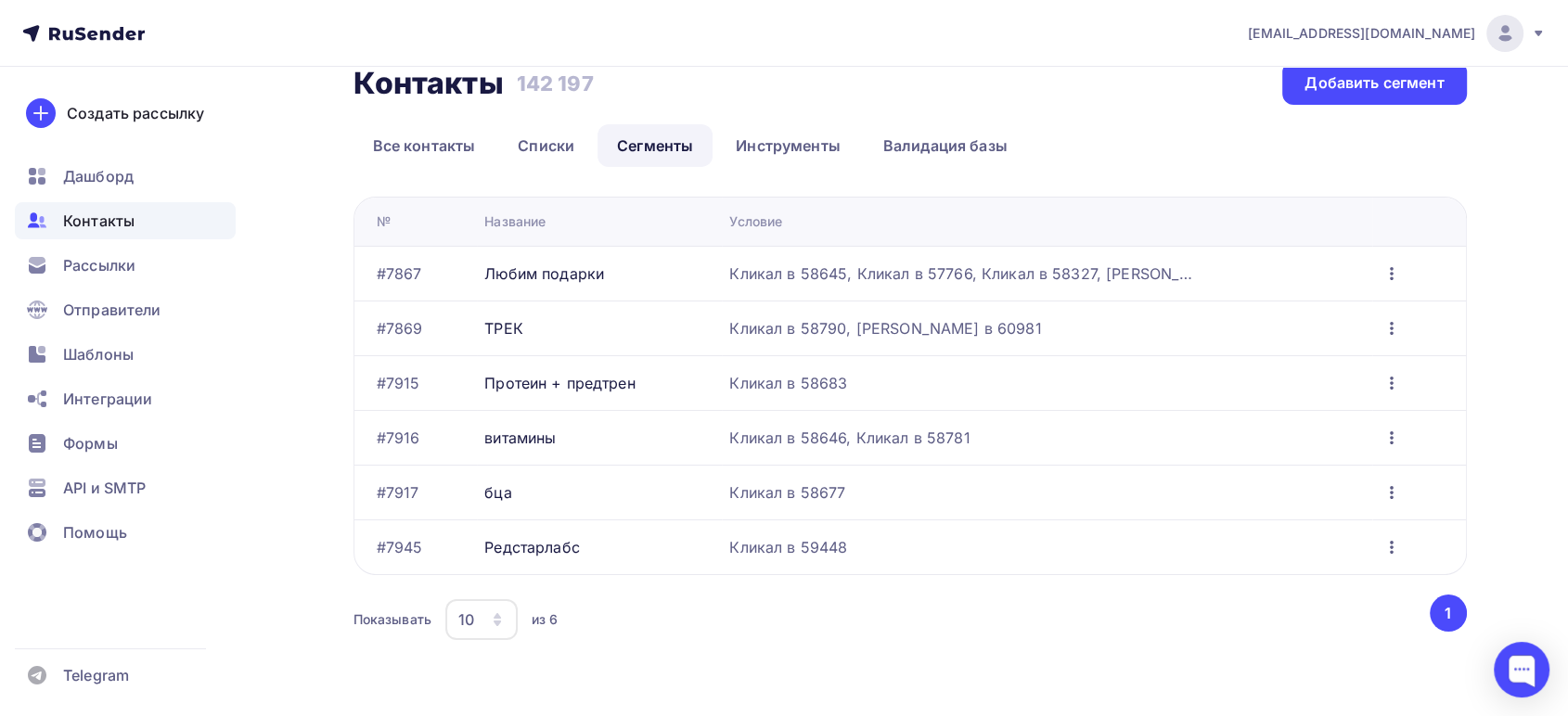
click at [1395, 429] on icon "button" at bounding box center [1391, 437] width 22 height 22
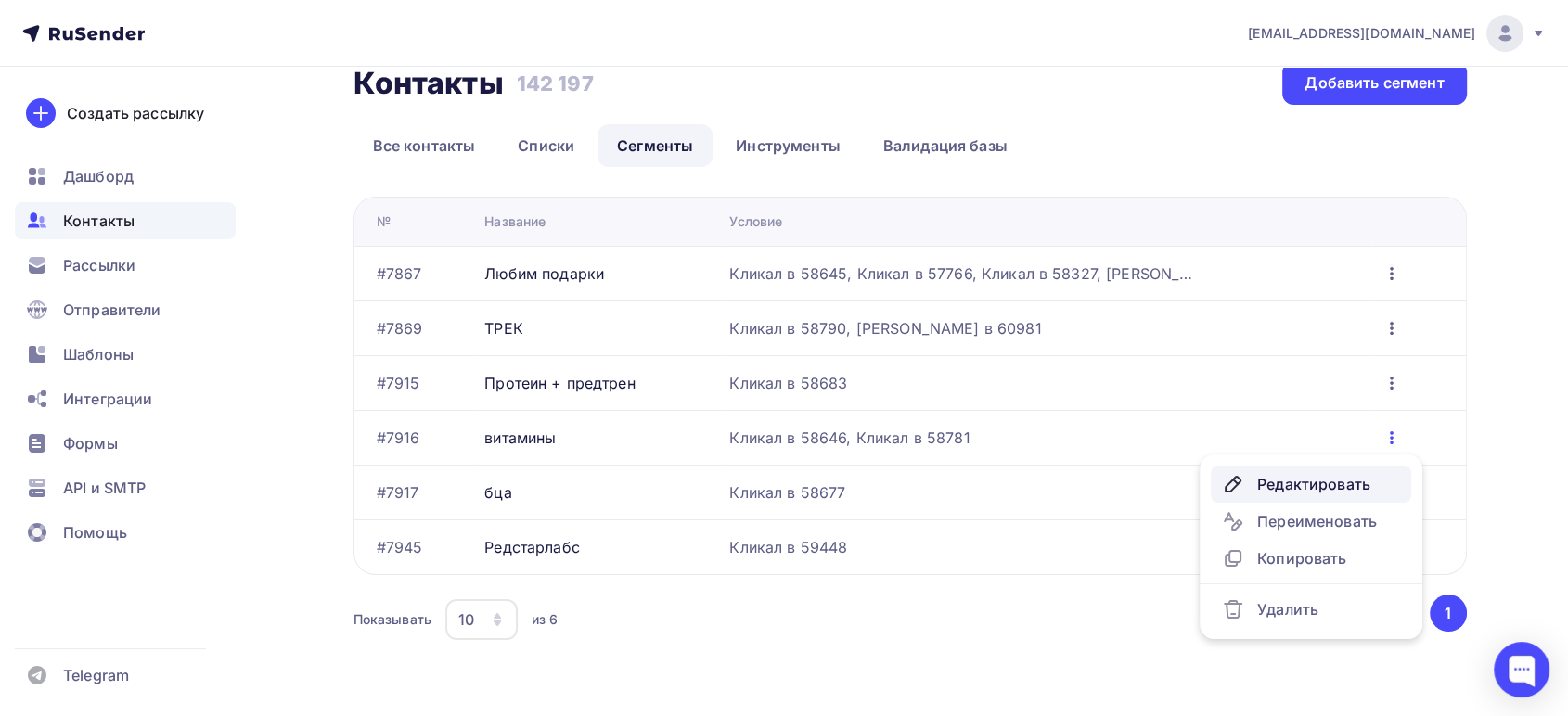
click at [1293, 480] on div "Редактировать" at bounding box center [1311, 484] width 178 height 22
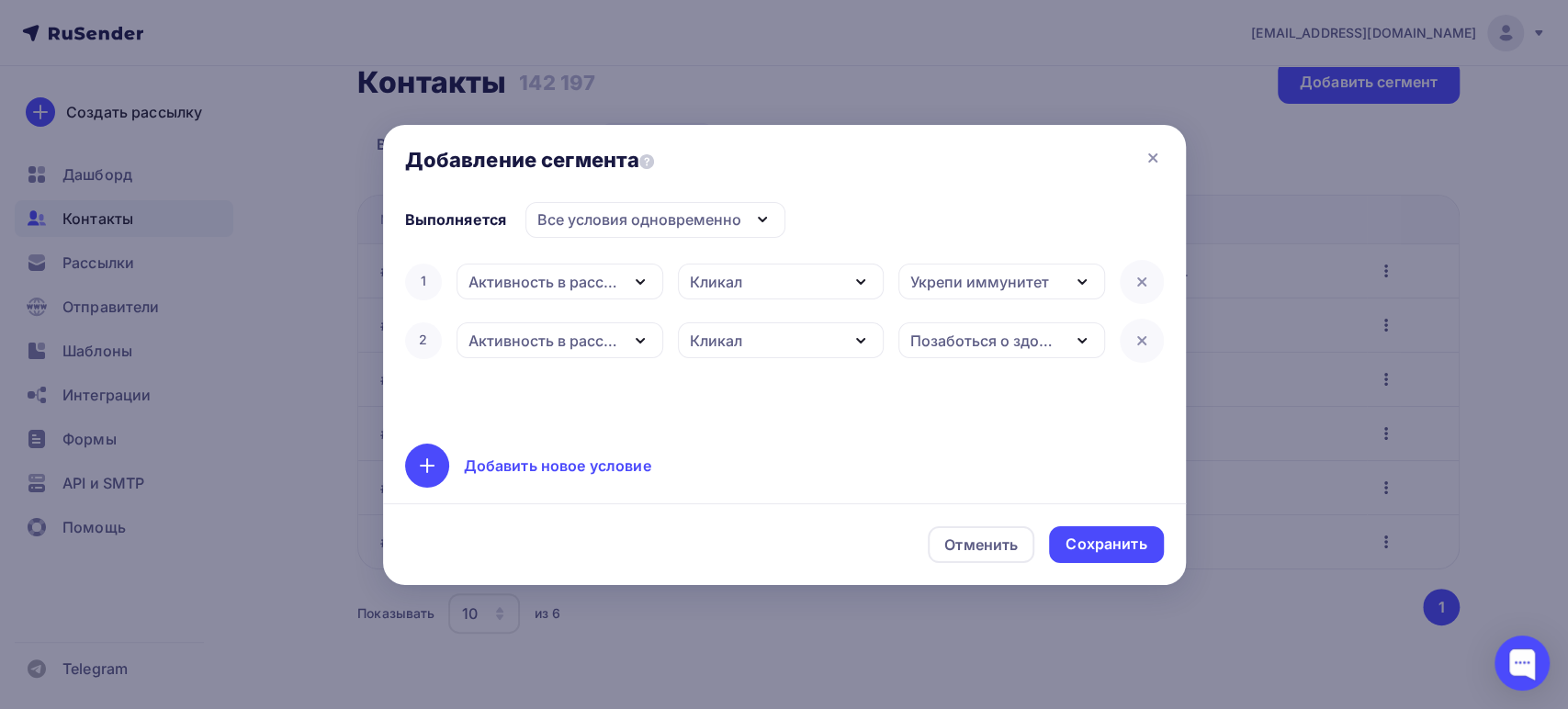
click at [511, 468] on div "Добавить новое условие" at bounding box center [558, 465] width 188 height 22
click at [611, 401] on div "Дата добавления" at bounding box center [560, 399] width 207 height 35
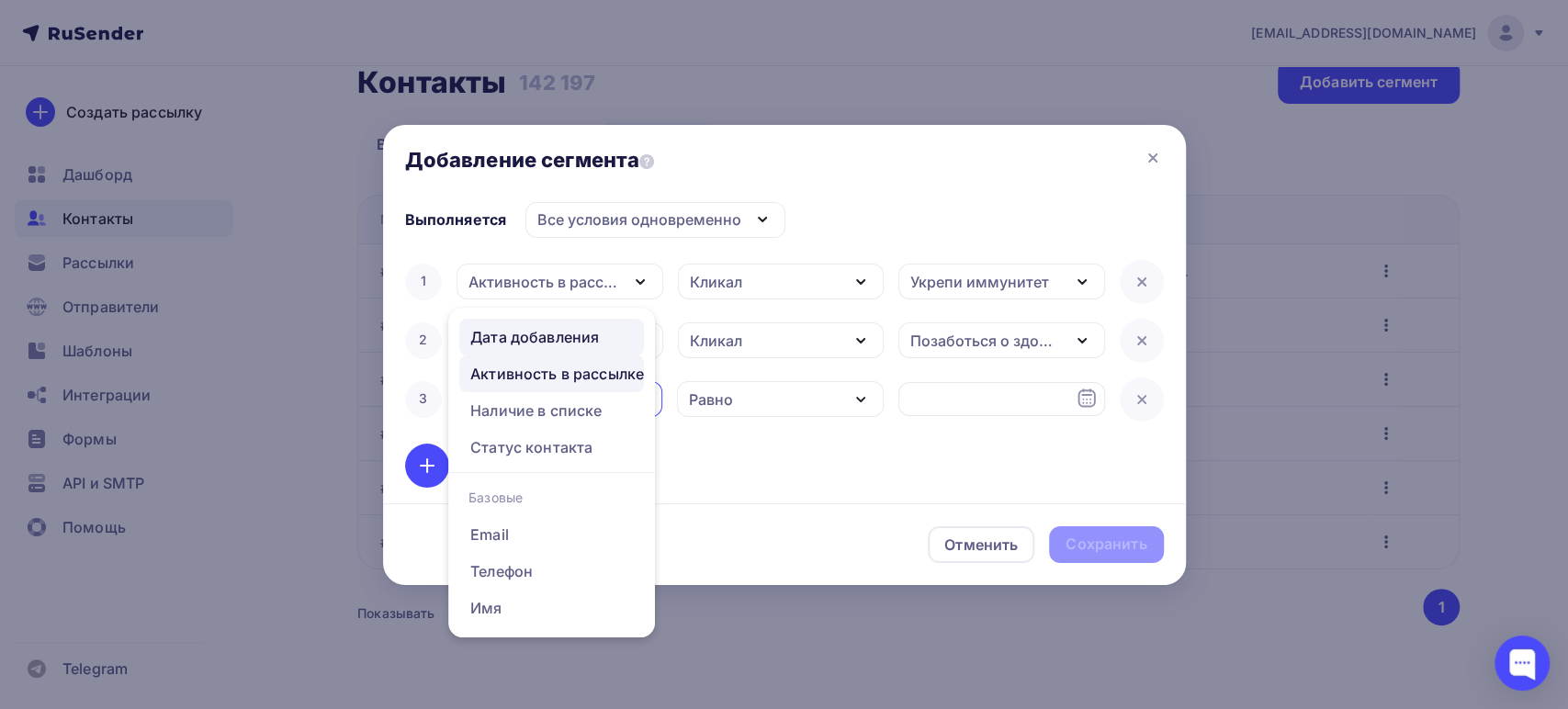
click at [549, 367] on div "Активность в рассылке" at bounding box center [557, 374] width 173 height 22
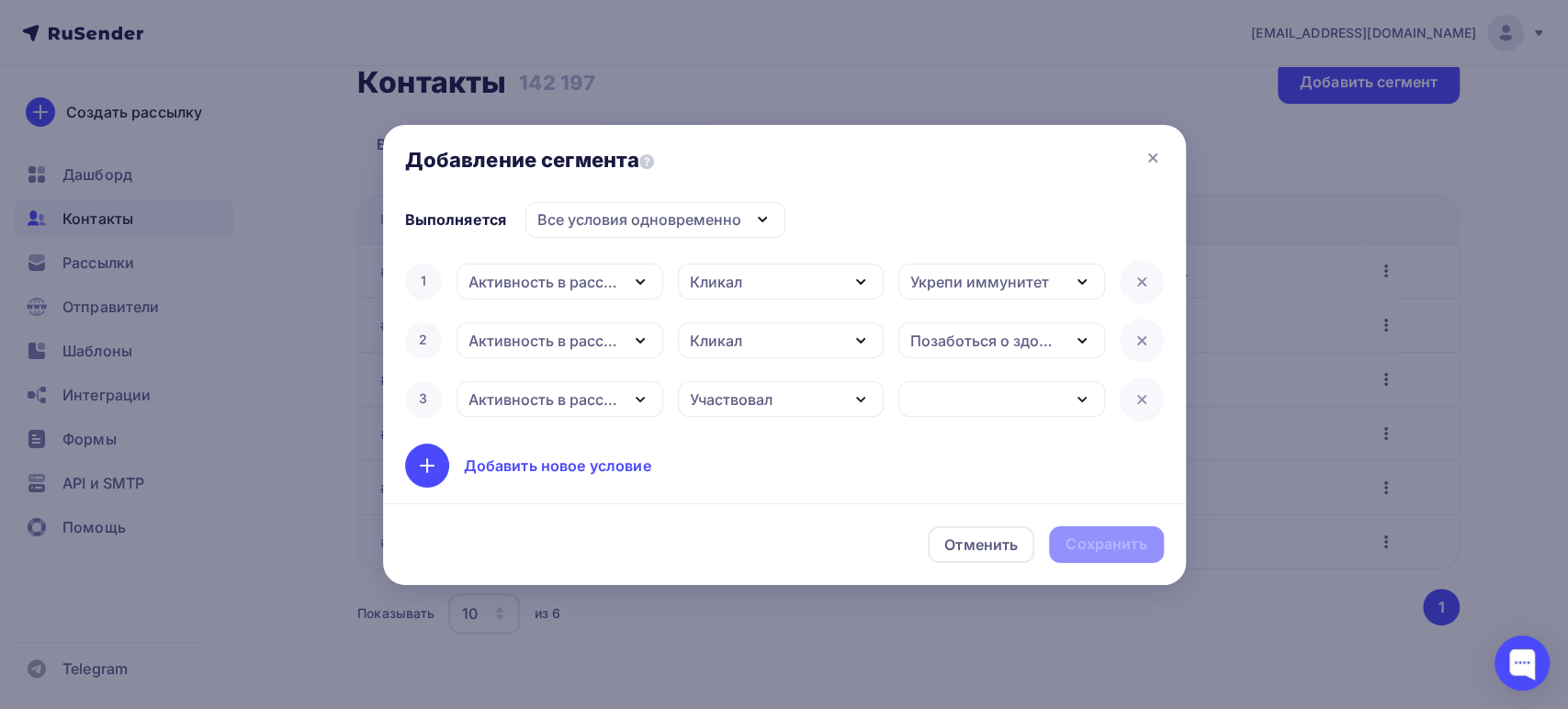
click at [743, 402] on div "Участвовал" at bounding box center [731, 399] width 82 height 22
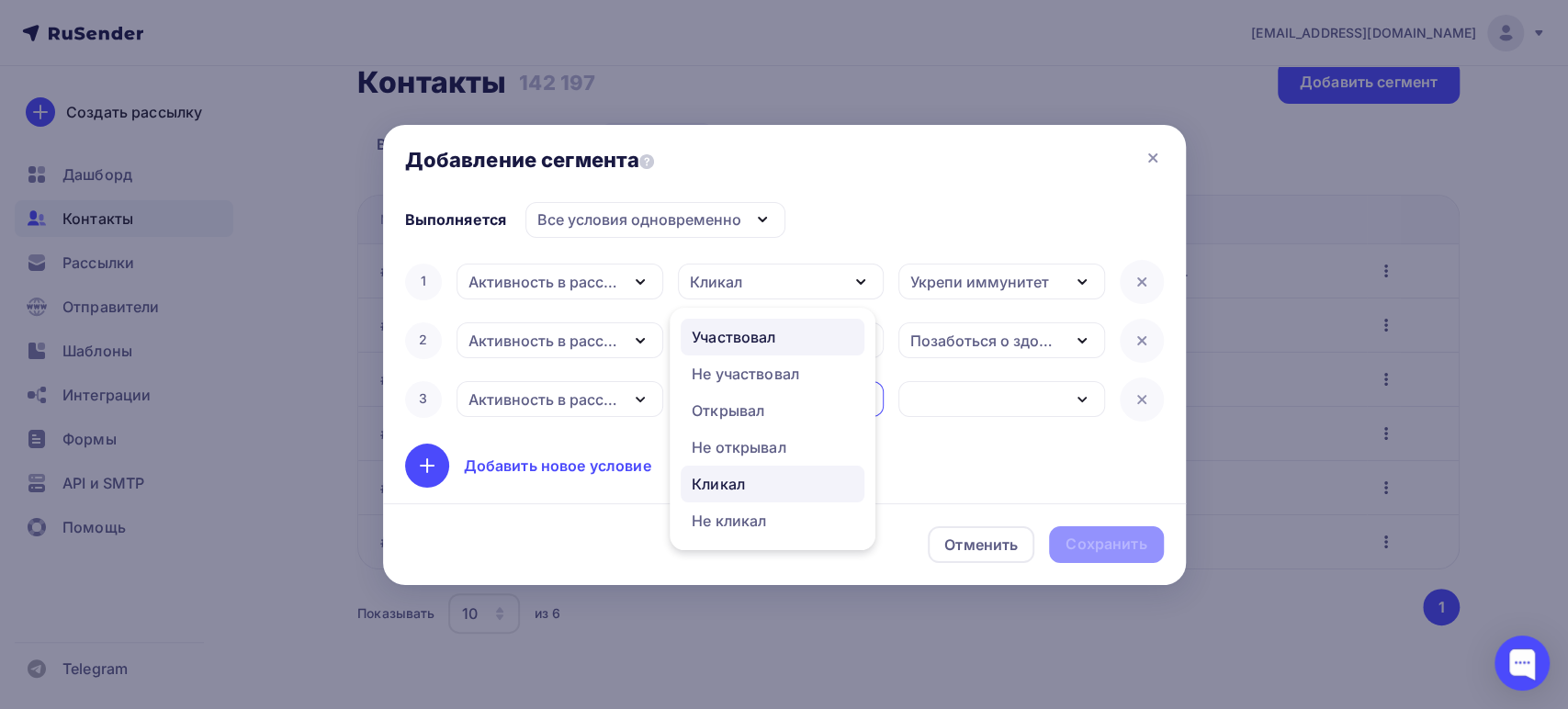
click at [711, 485] on div "Кликал" at bounding box center [719, 484] width 54 height 22
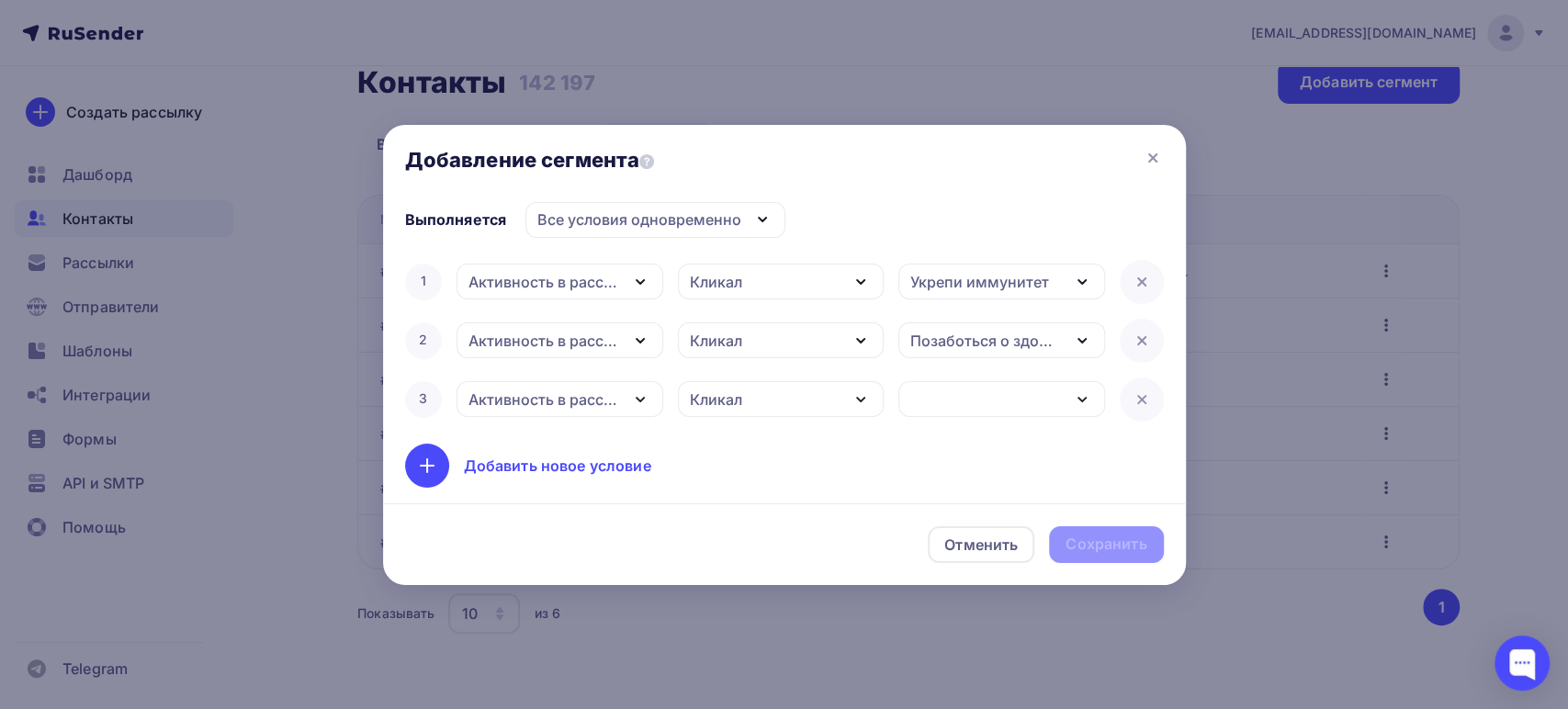
click at [928, 402] on div "button" at bounding box center [1002, 399] width 207 height 35
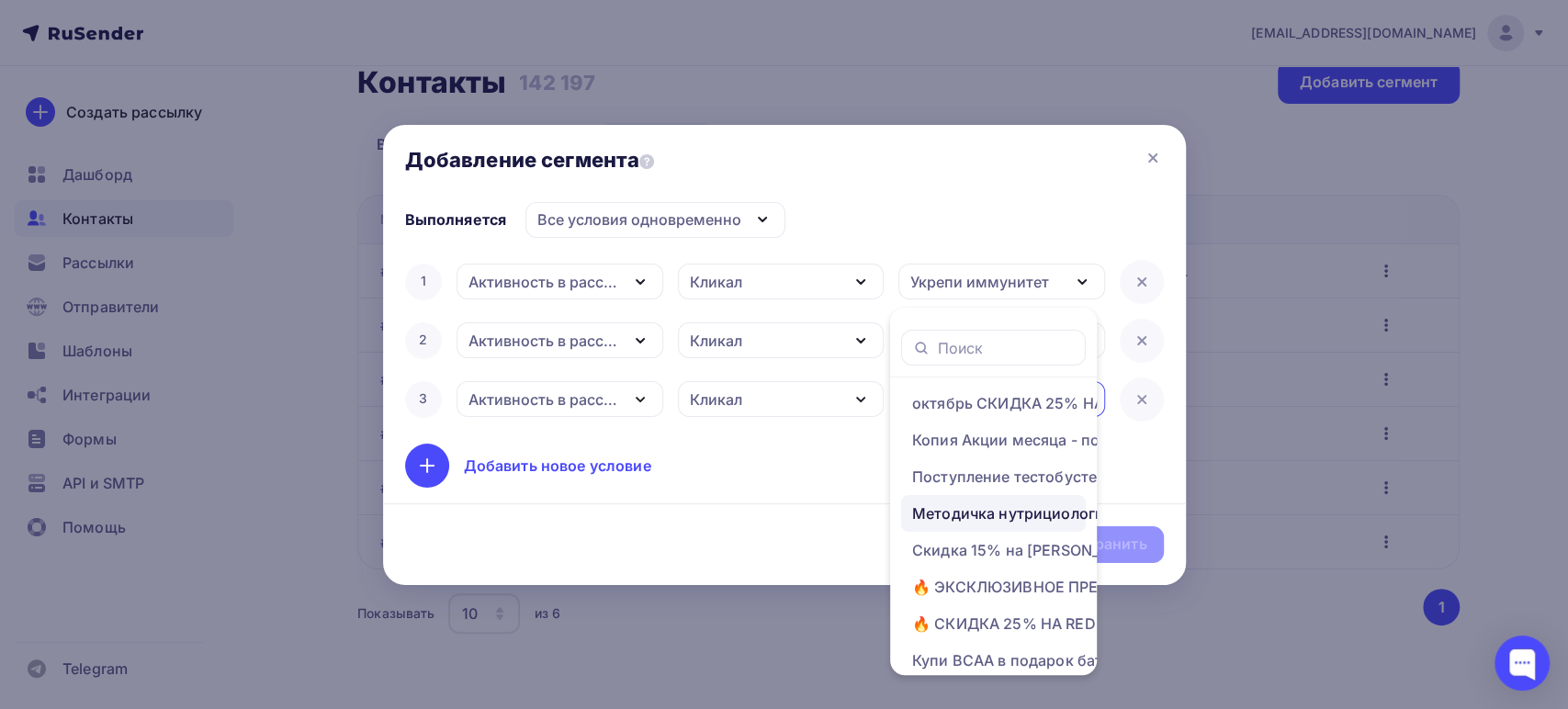
click at [951, 499] on link "Методичка нутрициология+витамины" at bounding box center [993, 514] width 185 height 36
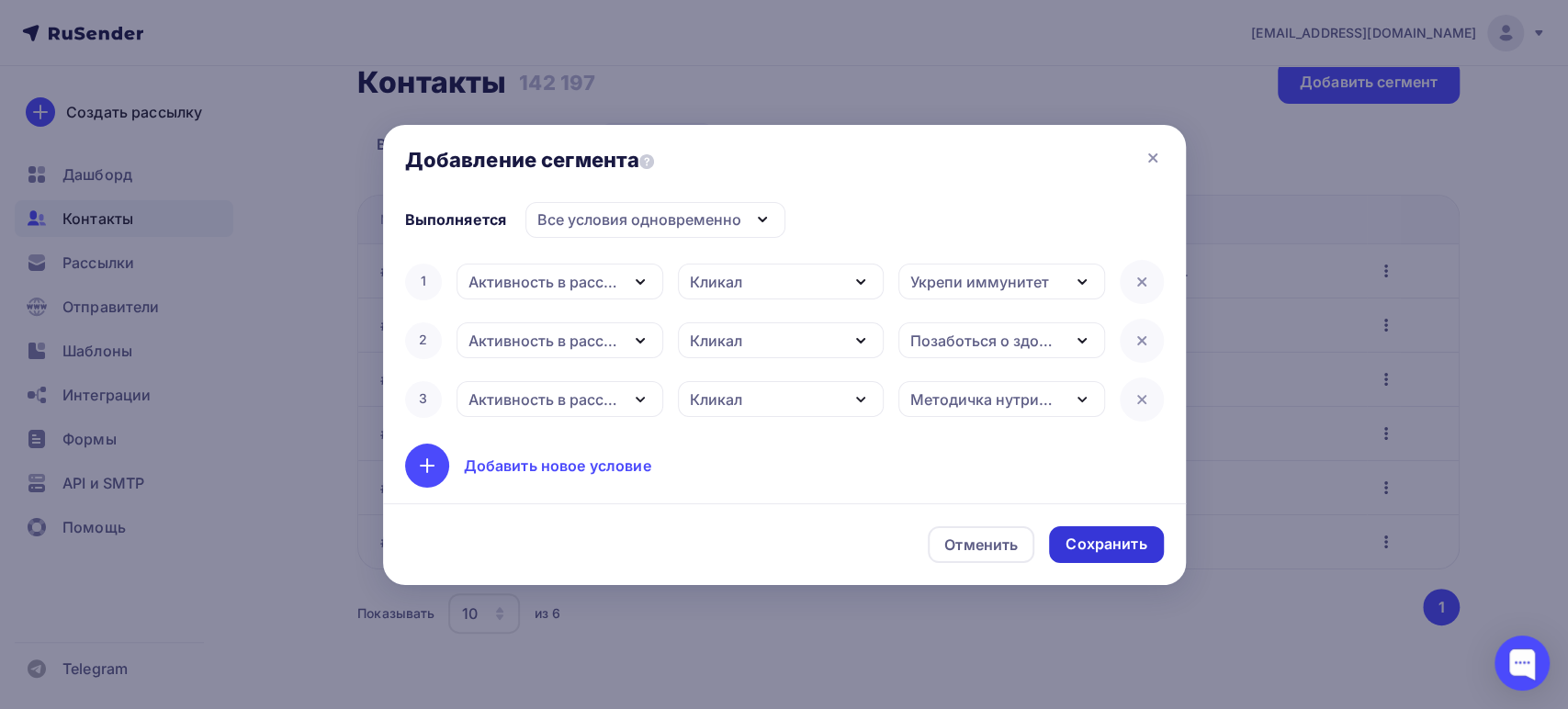
click at [1117, 546] on div "Сохранить" at bounding box center [1106, 544] width 81 height 21
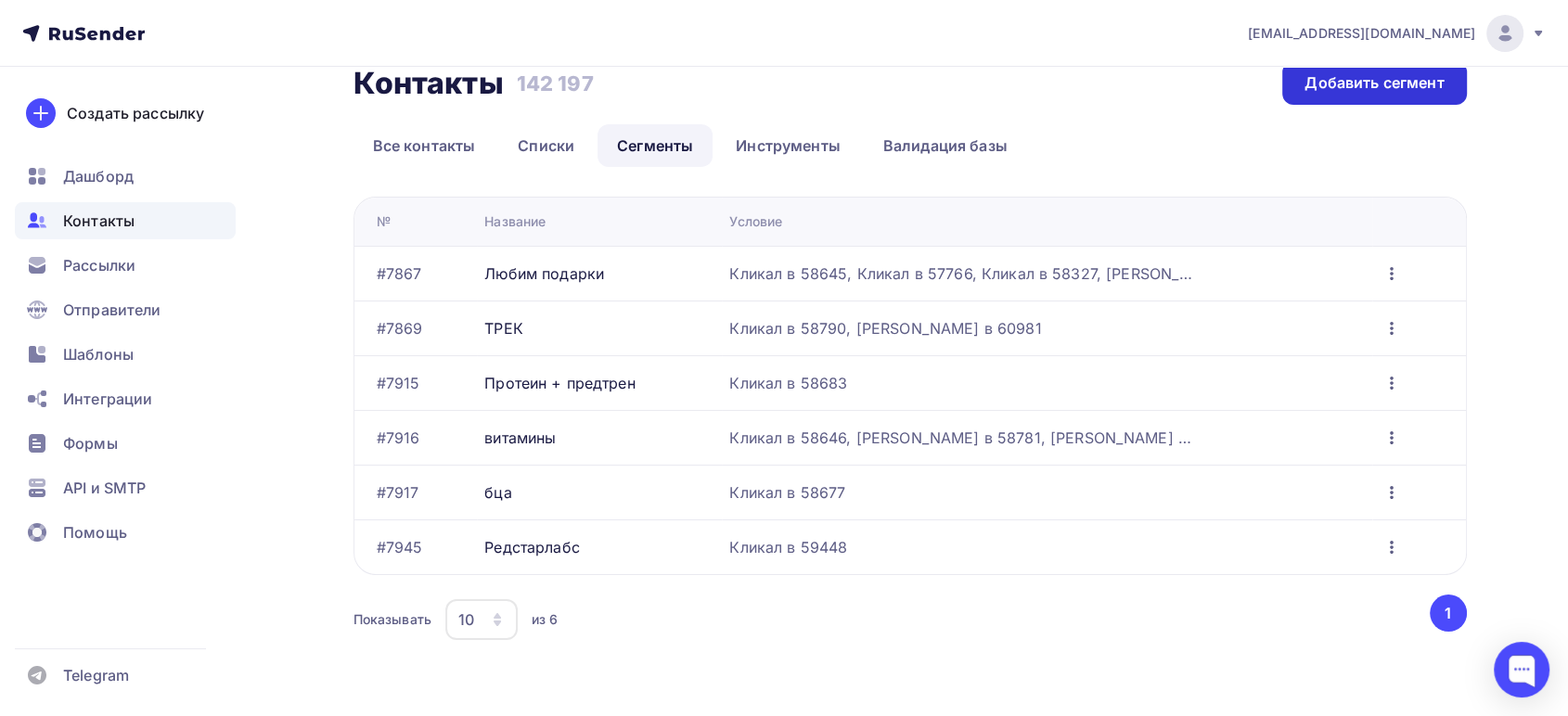
click at [1310, 82] on div "Добавить сегмент" at bounding box center [1374, 83] width 139 height 21
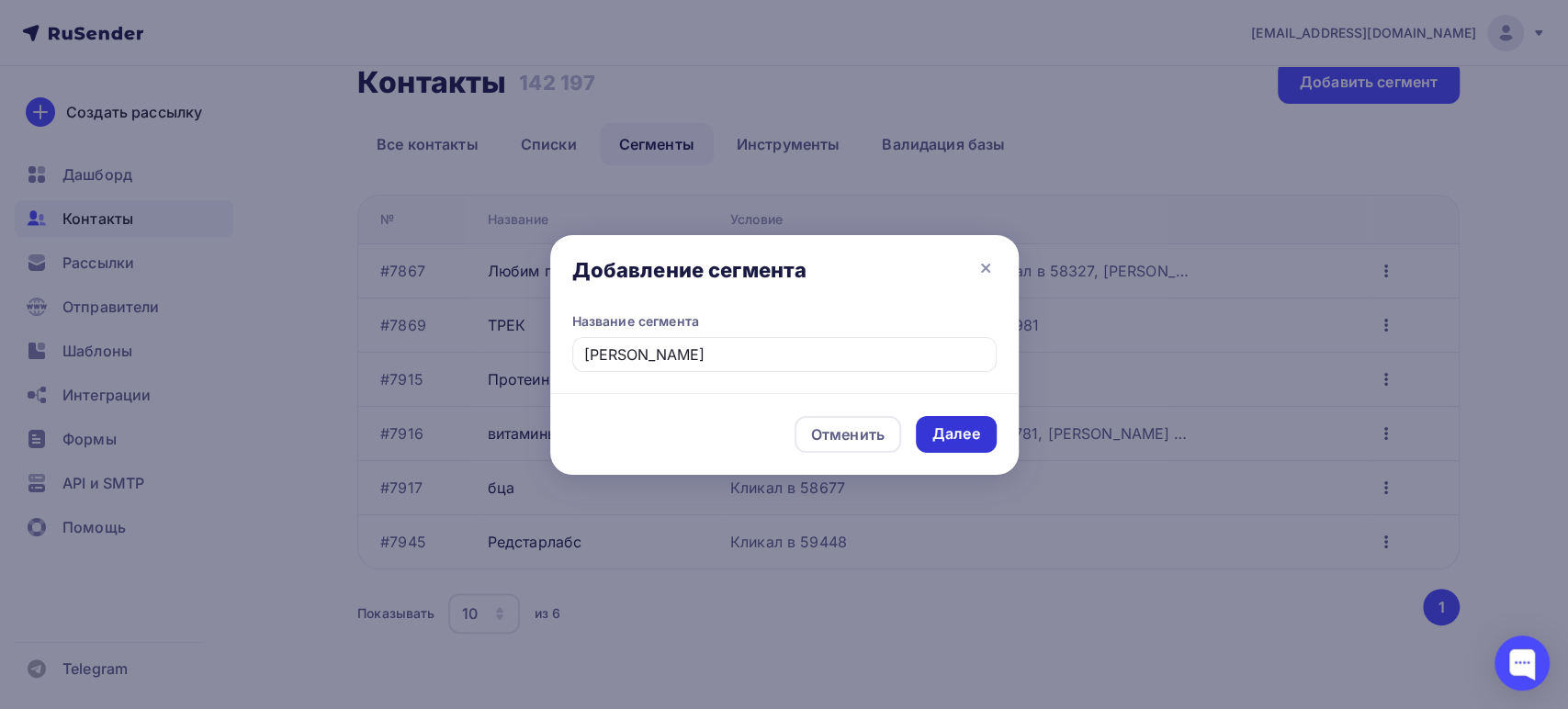
type input "кевин леврон"
click at [944, 427] on div "Далее" at bounding box center [957, 434] width 48 height 21
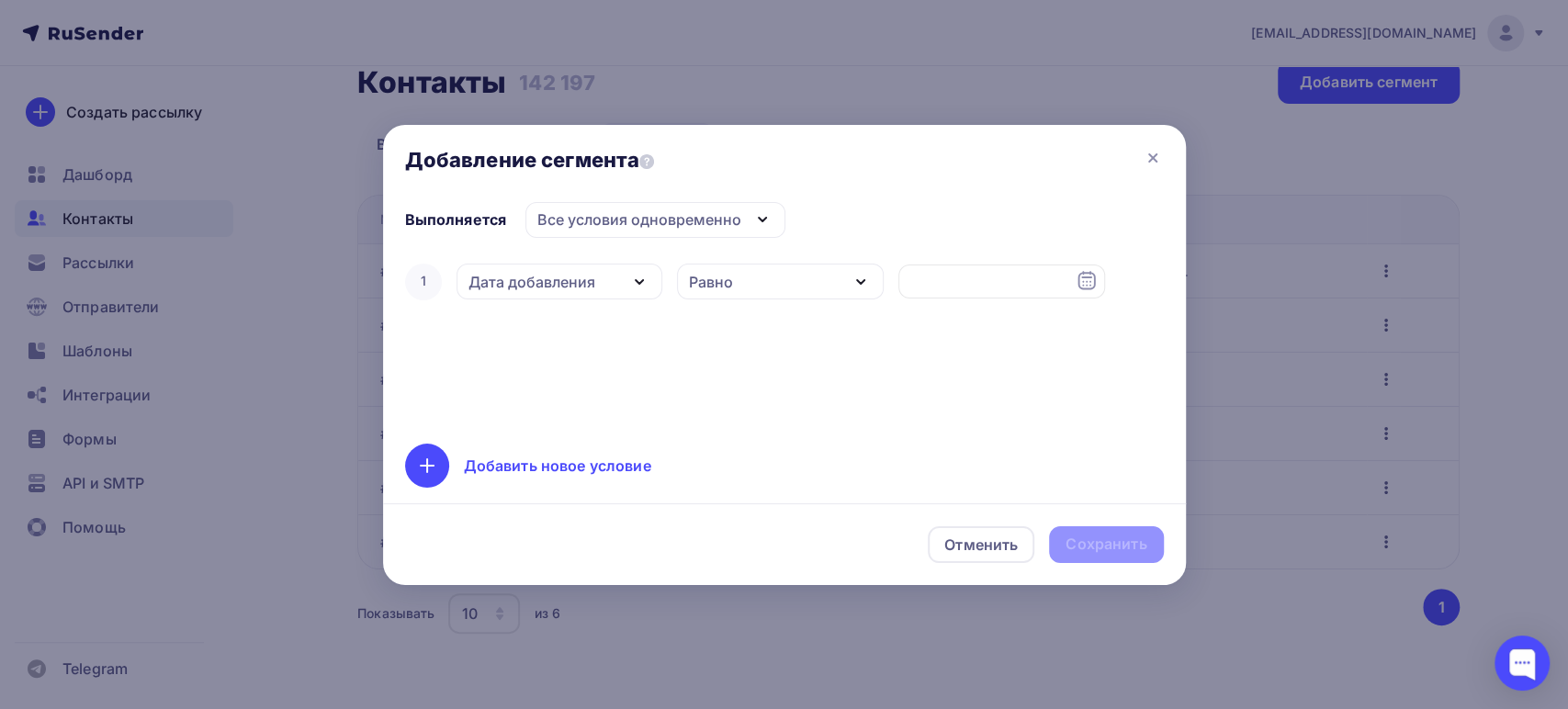
click at [555, 278] on div "Дата добавления" at bounding box center [532, 282] width 127 height 22
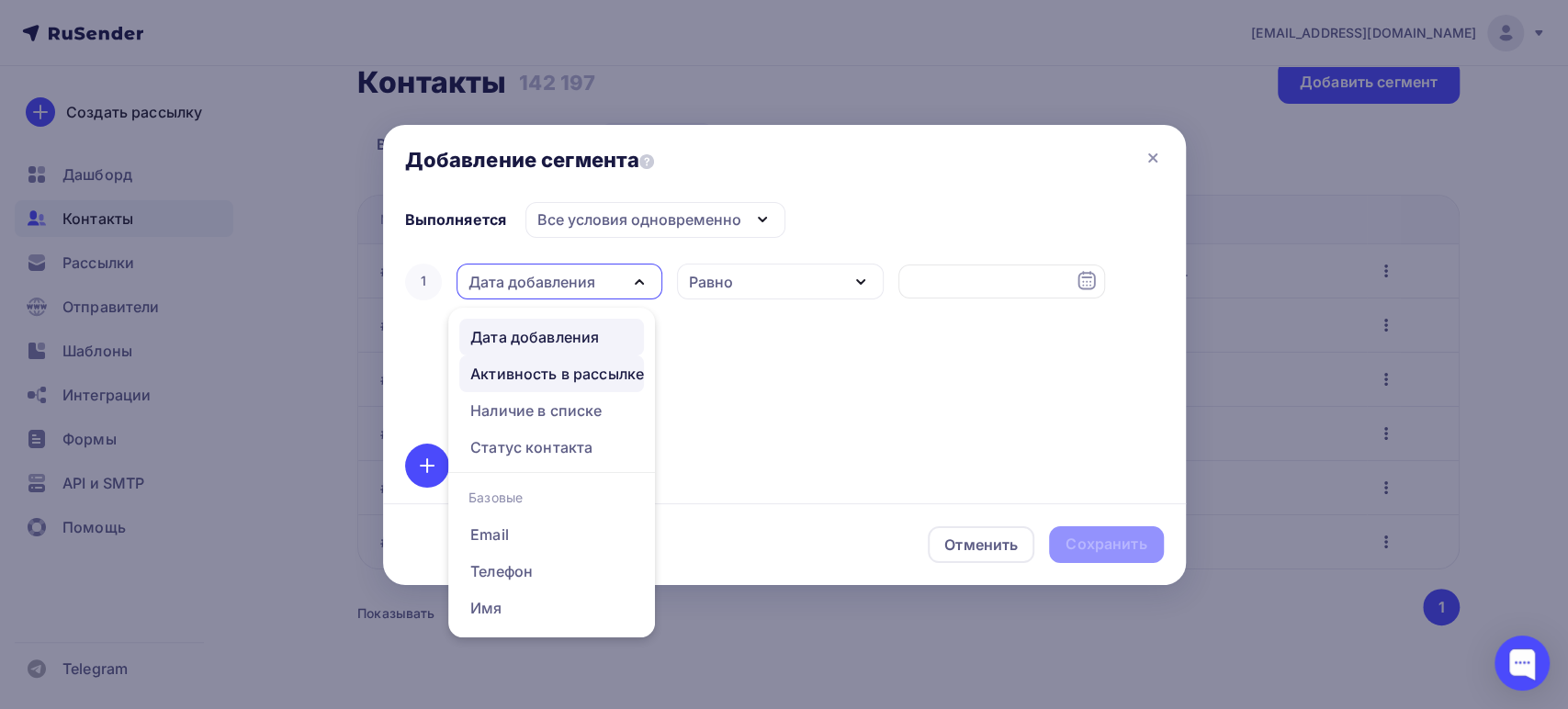
click at [537, 368] on div "Активность в рассылке" at bounding box center [557, 374] width 173 height 22
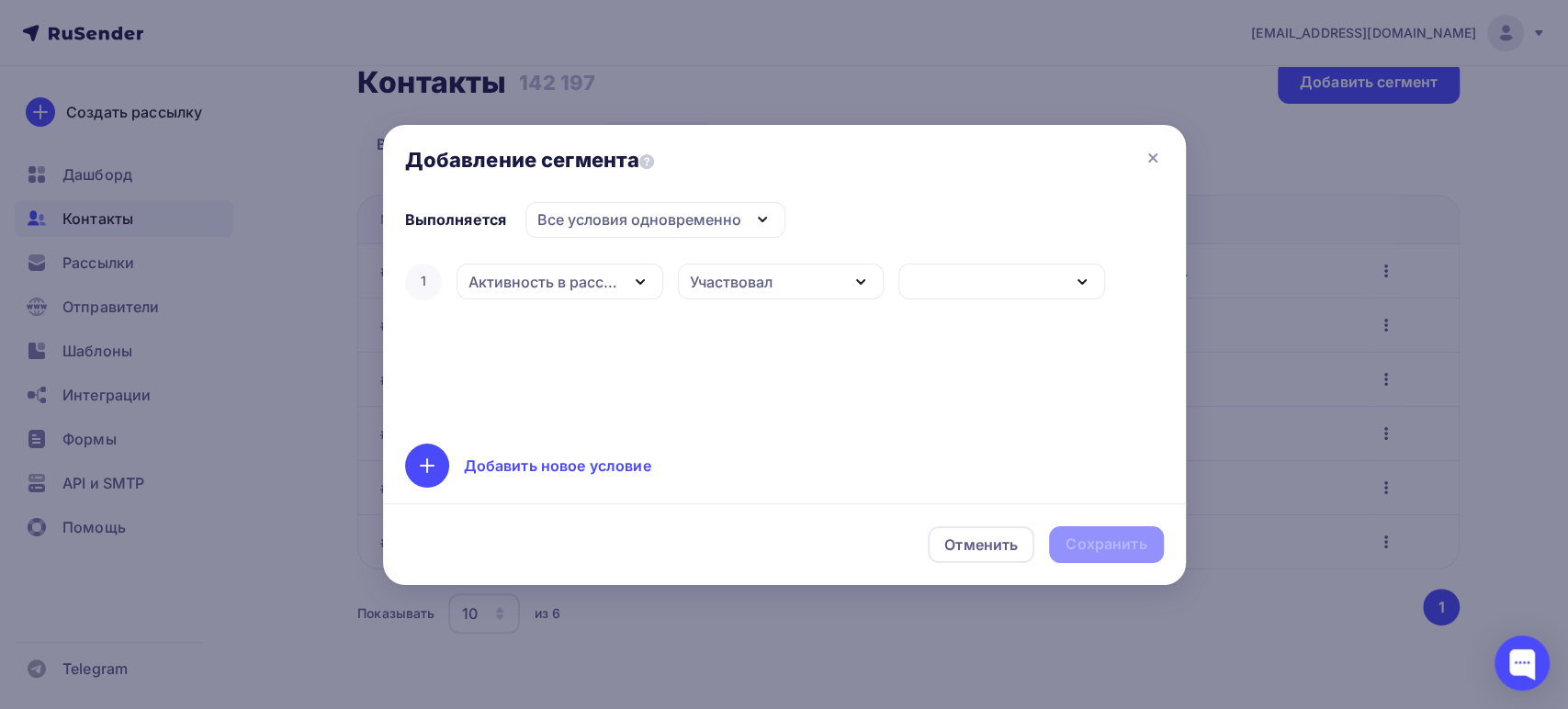
click at [709, 288] on div "Участвовал" at bounding box center [731, 282] width 82 height 22
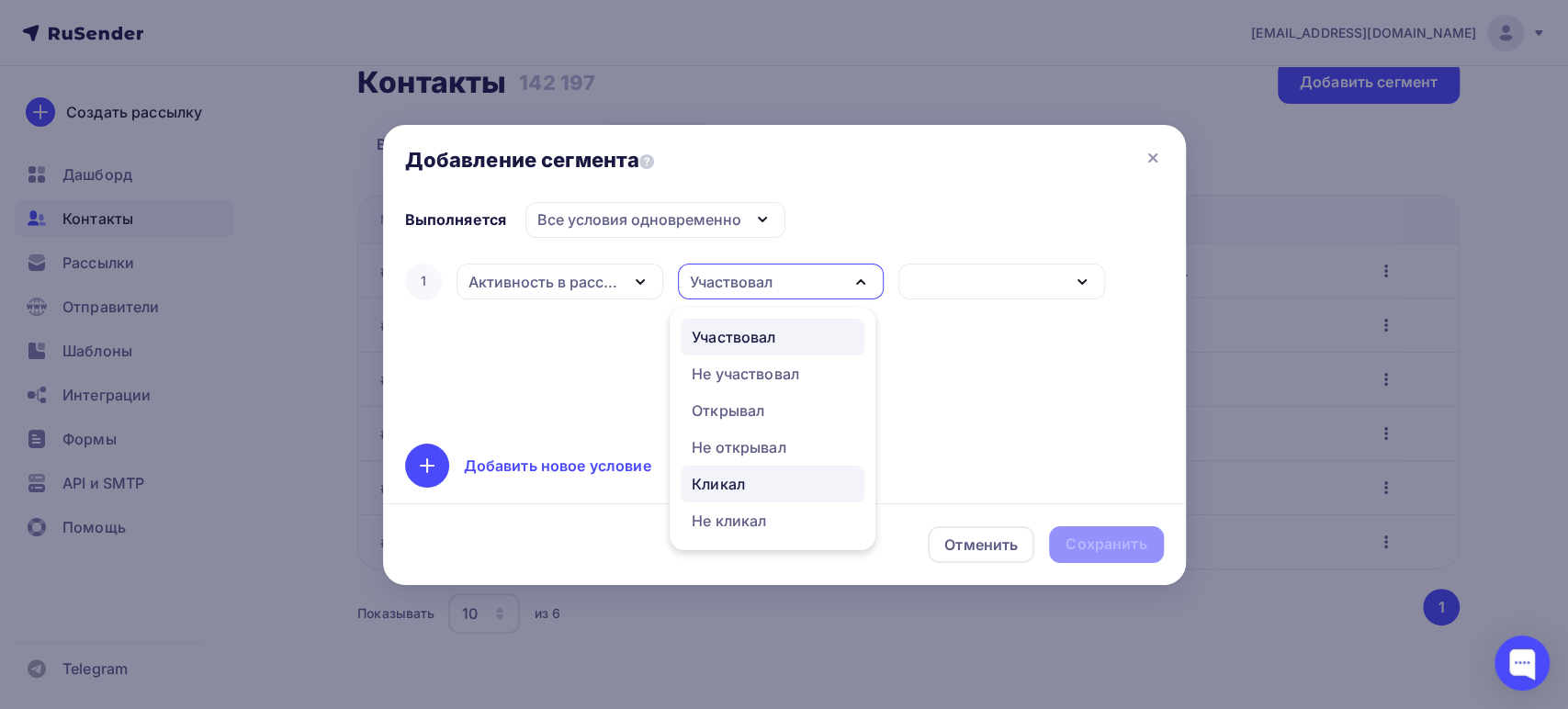
click at [715, 480] on div "Кликал" at bounding box center [719, 484] width 54 height 22
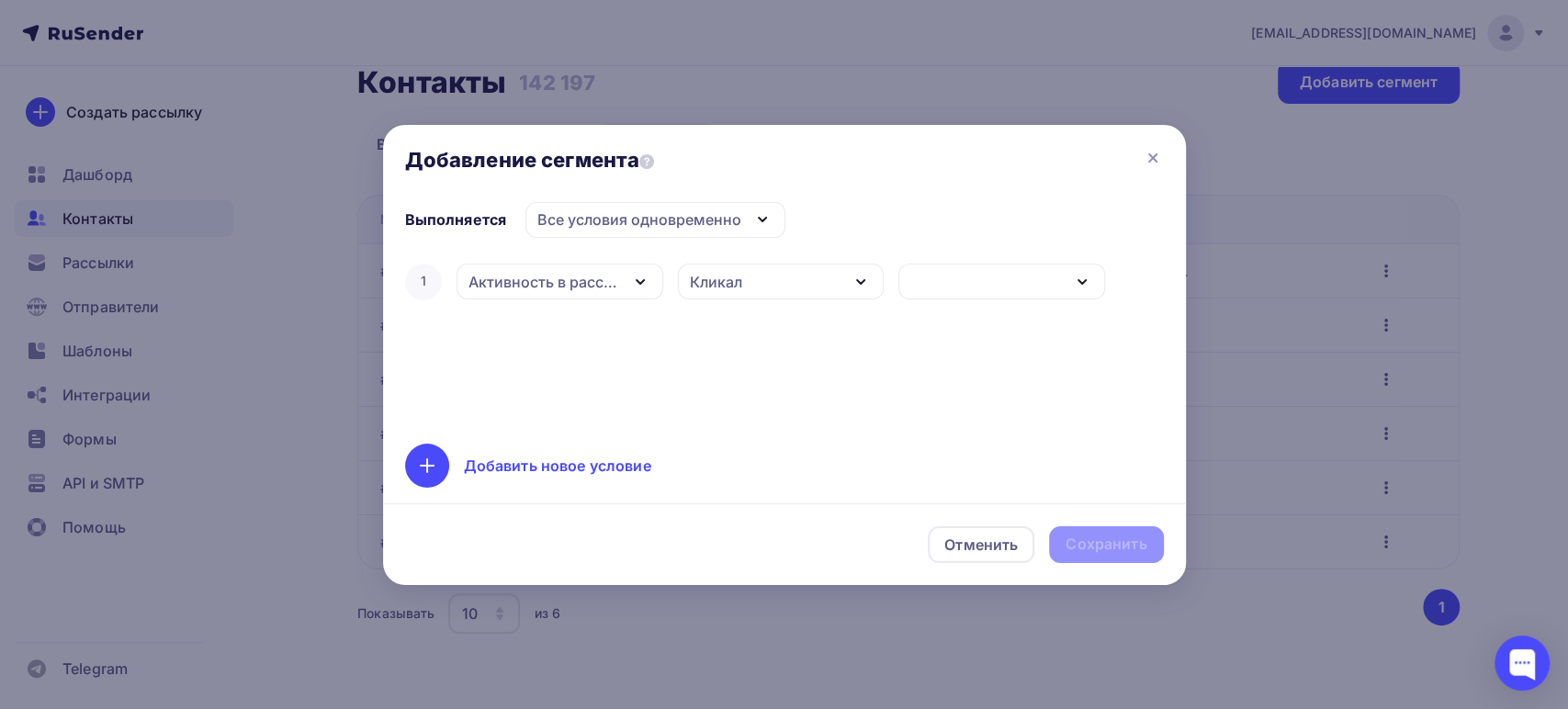
click at [953, 279] on div "button" at bounding box center [1002, 281] width 207 height 35
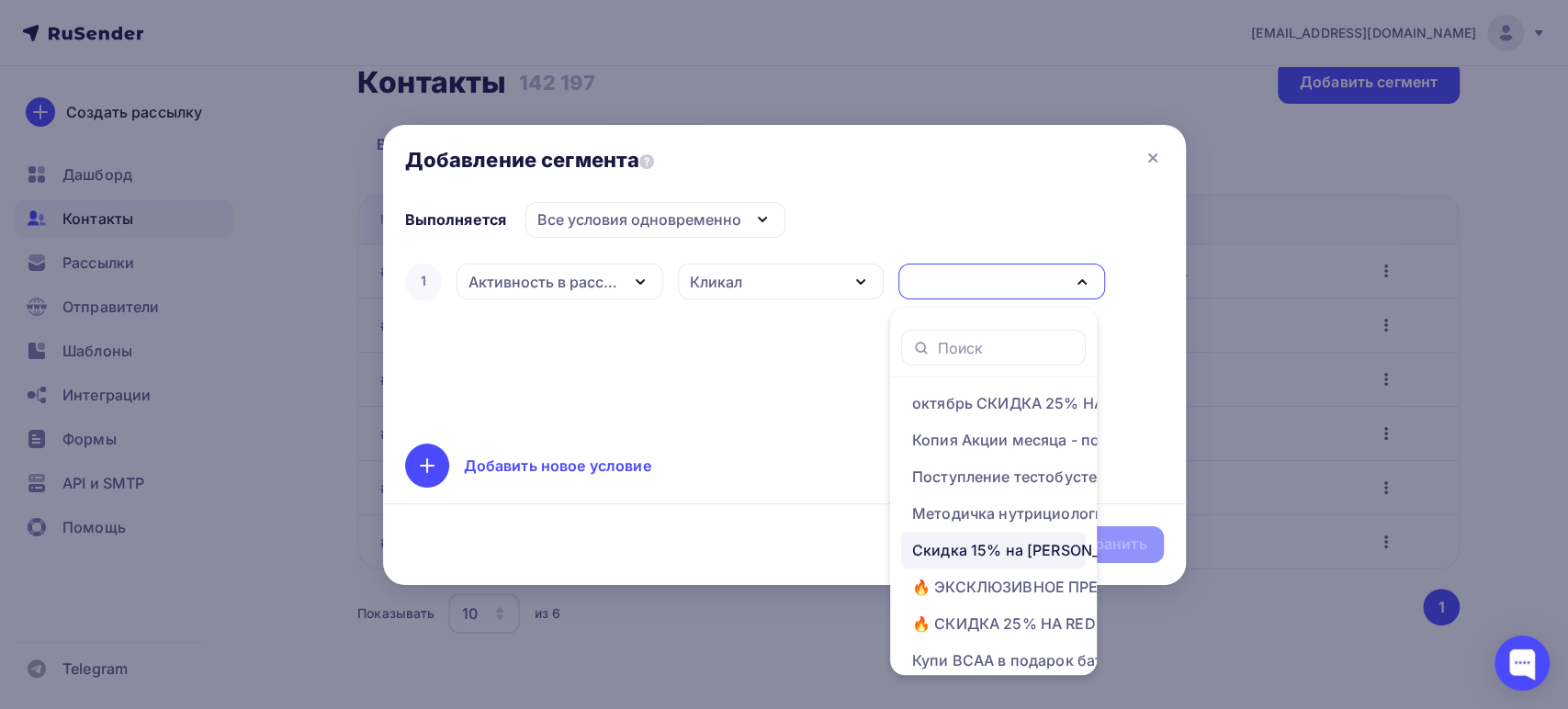
click at [953, 545] on div "Скидка 15% на [PERSON_NAME]" at bounding box center [1031, 550] width 238 height 22
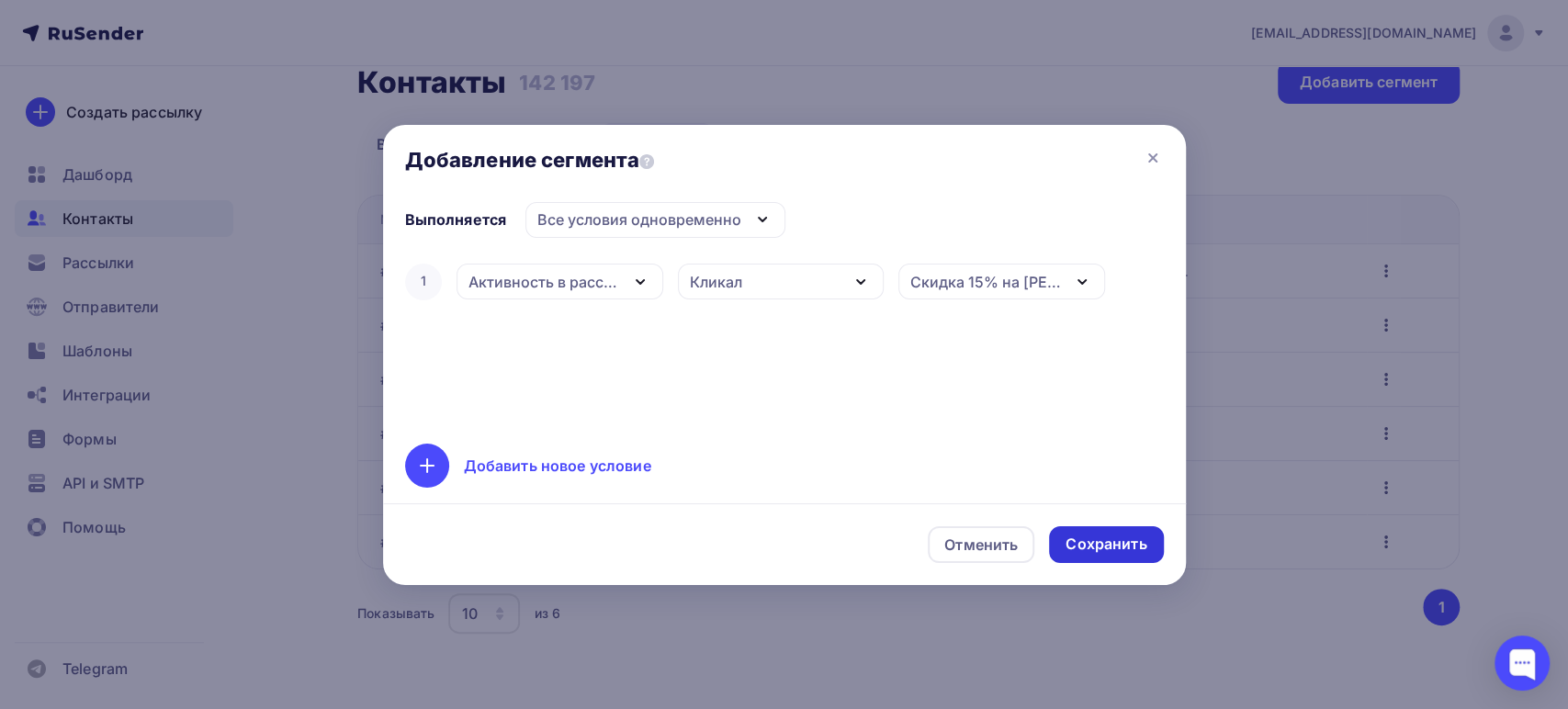
click at [1084, 543] on div "Сохранить" at bounding box center [1106, 544] width 81 height 21
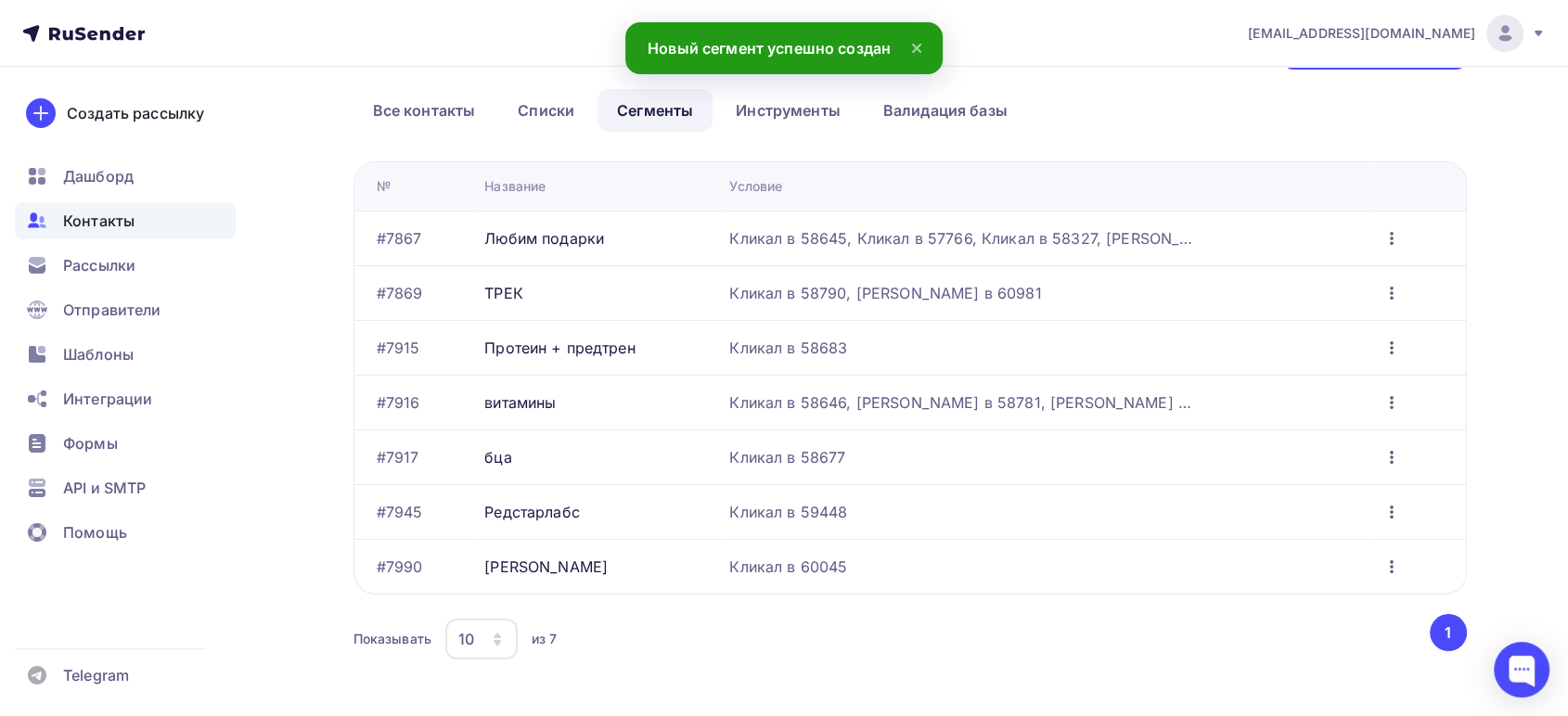
scroll to position [89, 0]
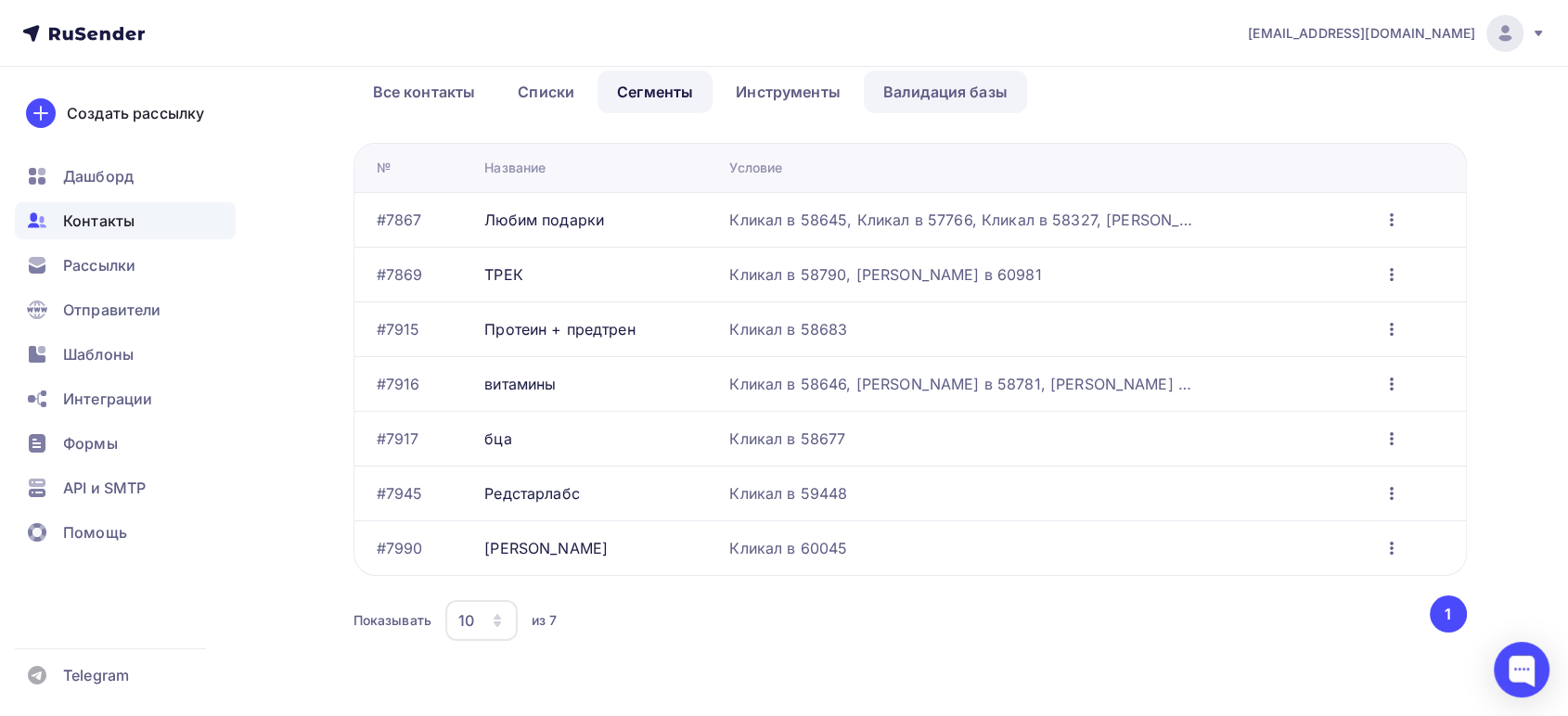
drag, startPoint x: 968, startPoint y: 81, endPoint x: 966, endPoint y: 95, distance: 14.1
click at [968, 81] on link "Валидация базы" at bounding box center [945, 92] width 164 height 43
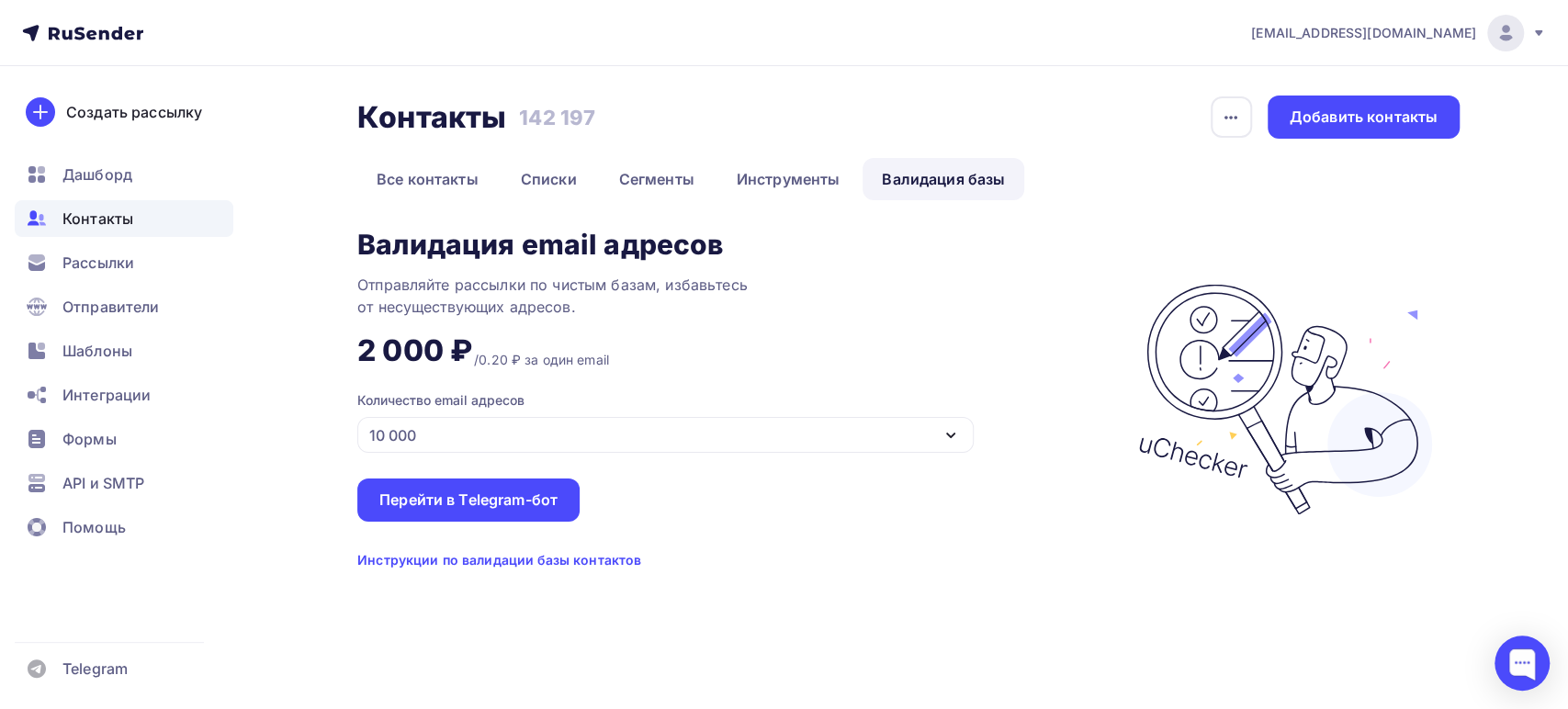
click at [533, 426] on div "10 000" at bounding box center [665, 434] width 616 height 35
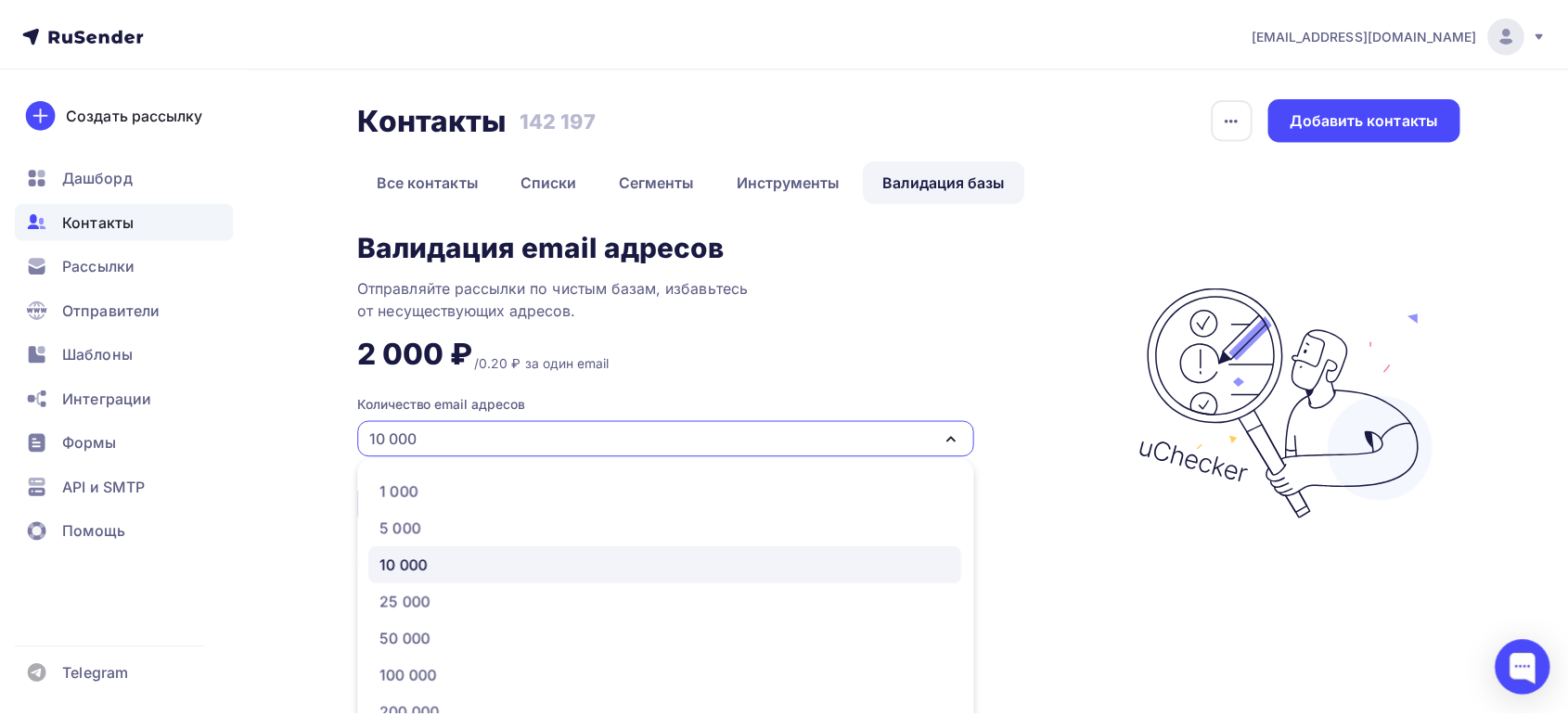
scroll to position [48, 0]
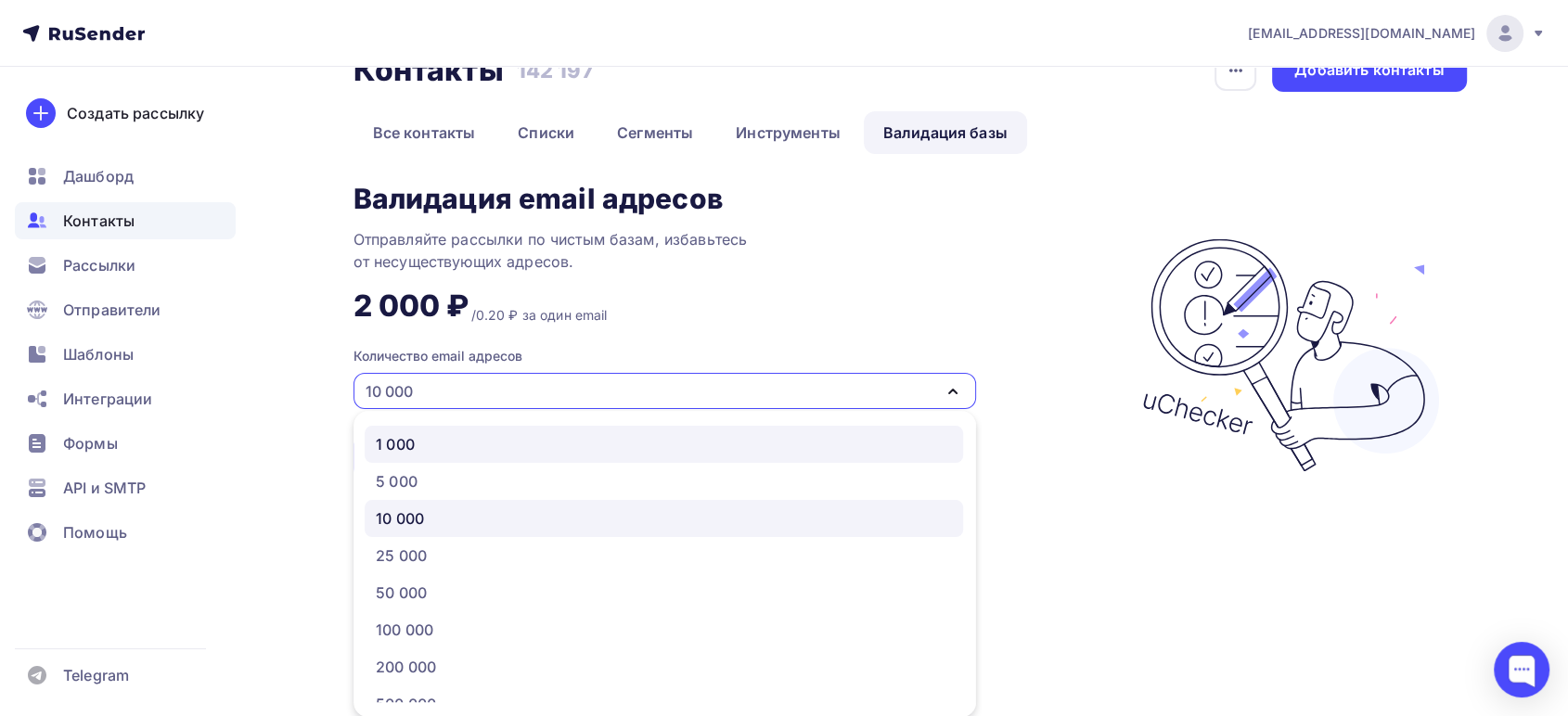
click at [475, 439] on div "1 000" at bounding box center [663, 444] width 576 height 22
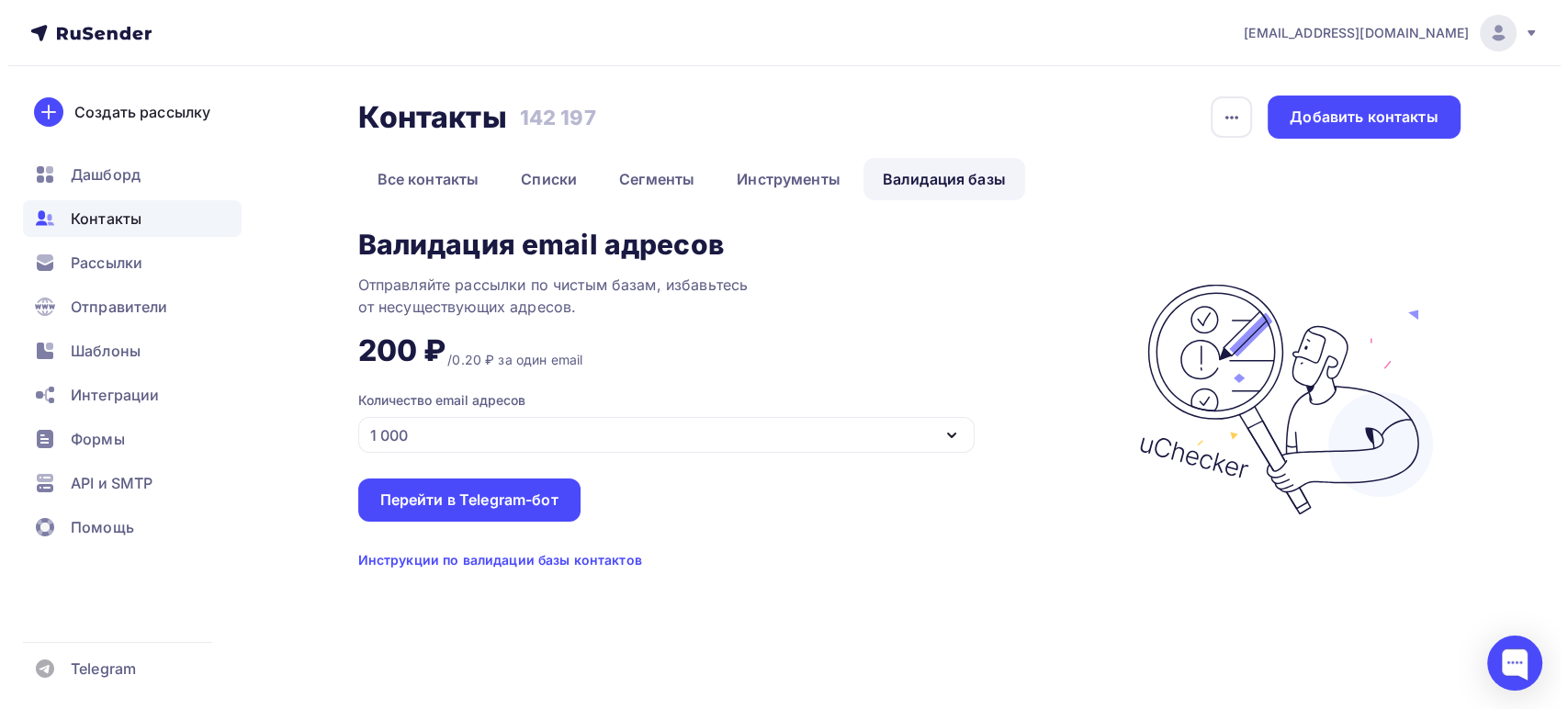
scroll to position [0, 0]
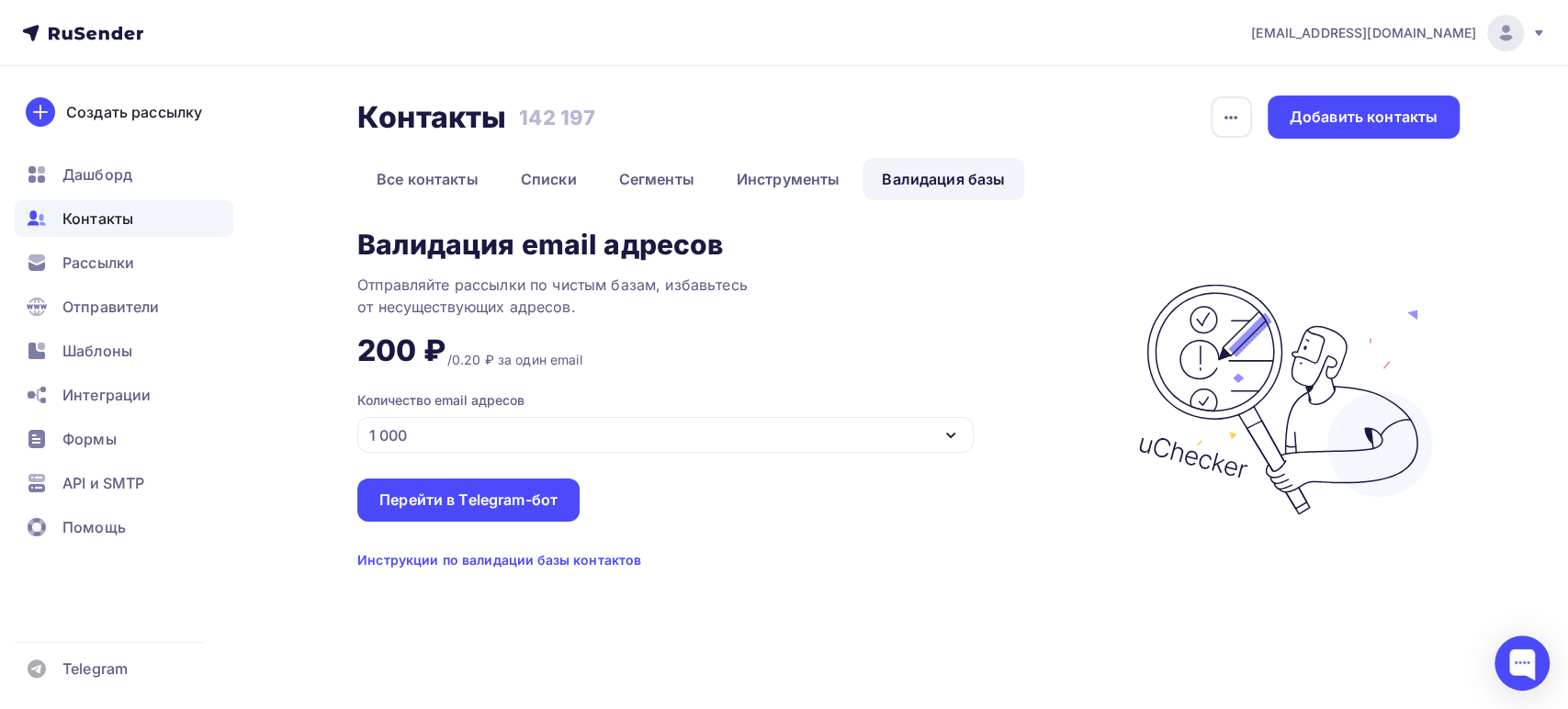
click at [471, 435] on div "1 000" at bounding box center [665, 434] width 616 height 35
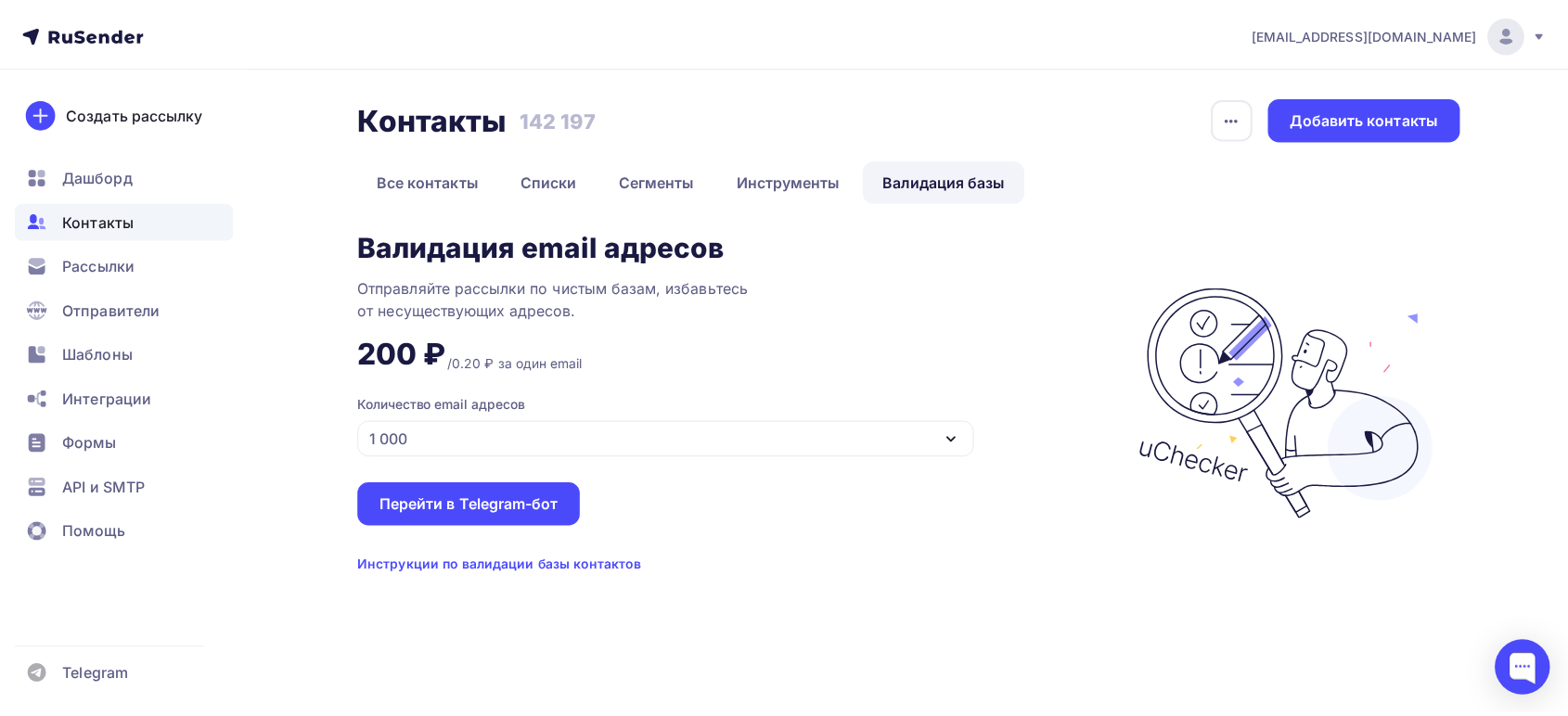
scroll to position [48, 0]
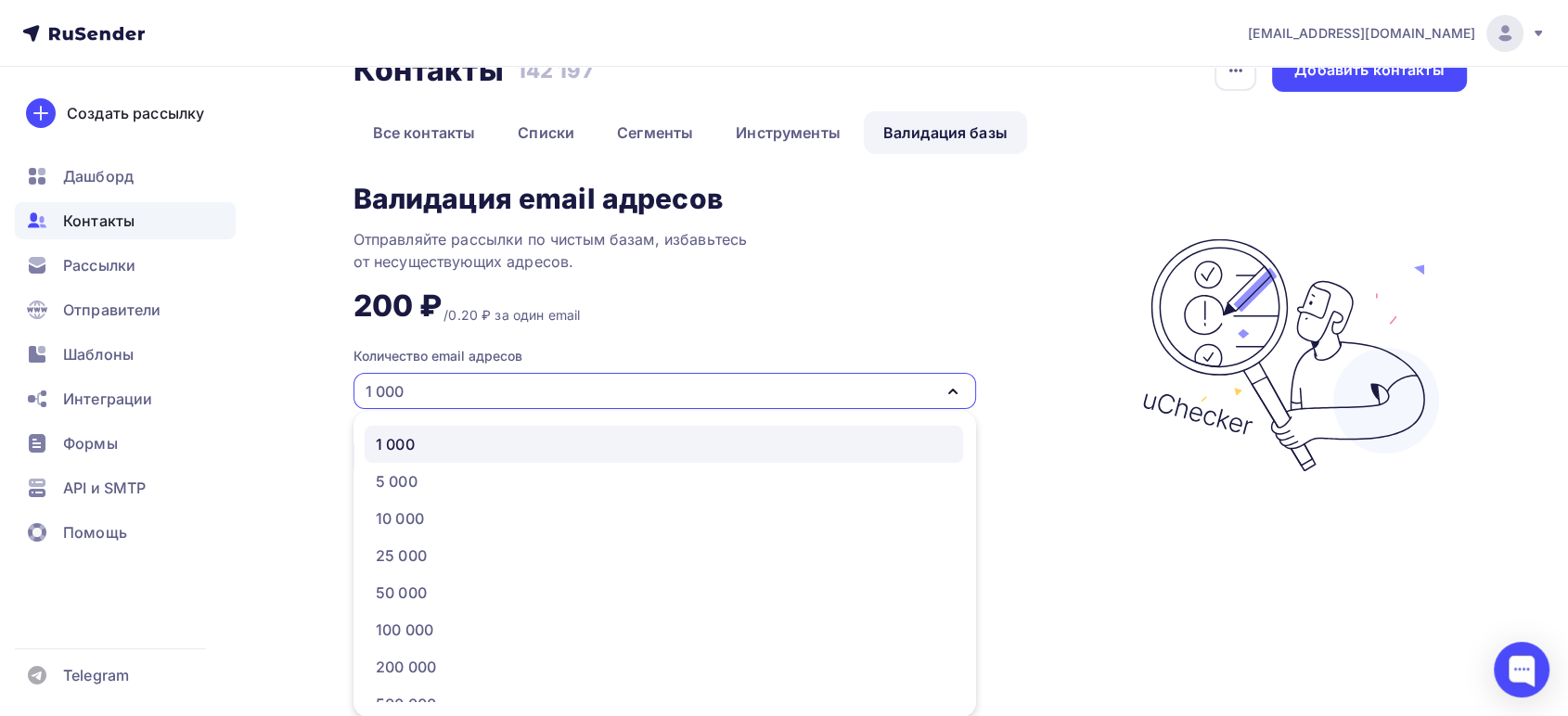
click at [838, 291] on div "Валидация email адресов Отправляйте рассылки по чистым базам, избавьтесь от нес…" at bounding box center [738, 355] width 769 height 343
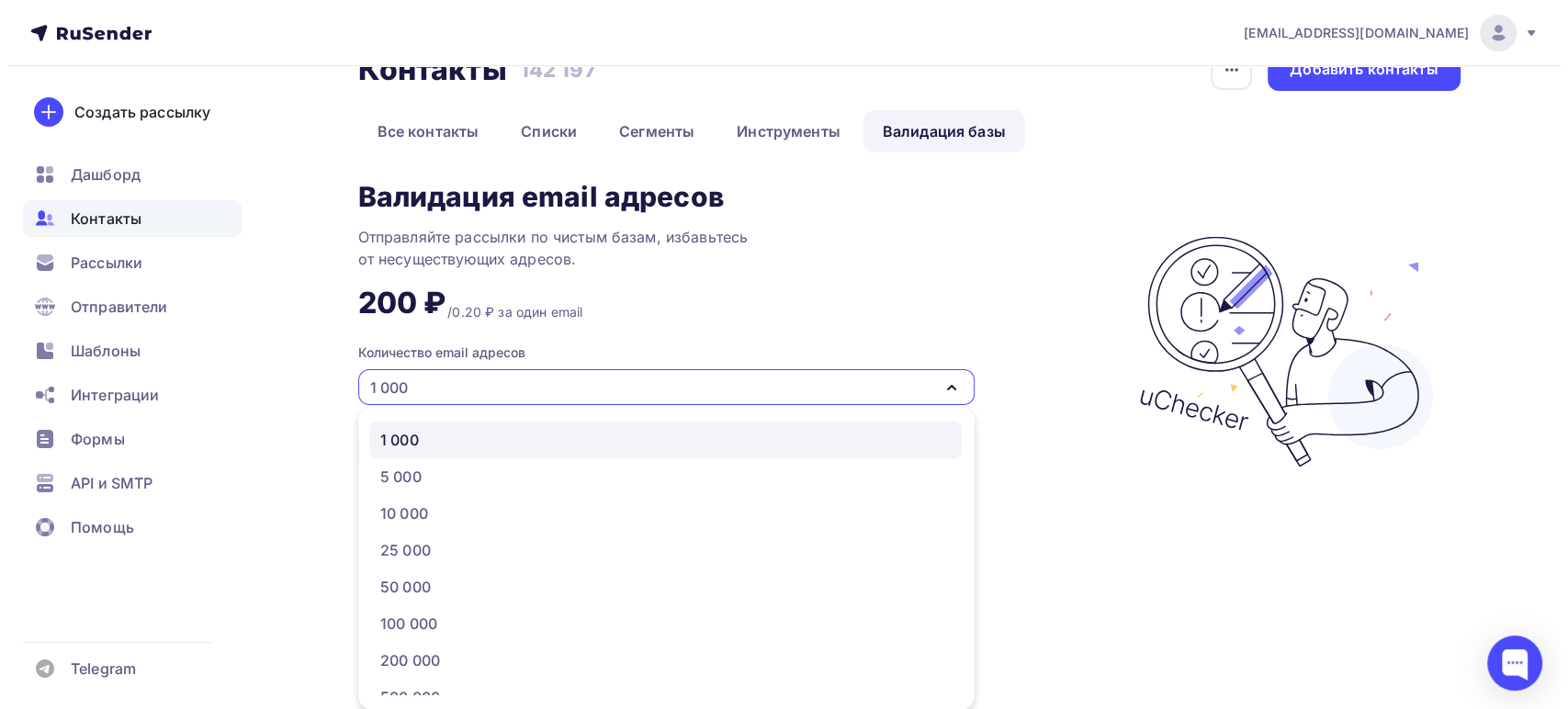
scroll to position [0, 0]
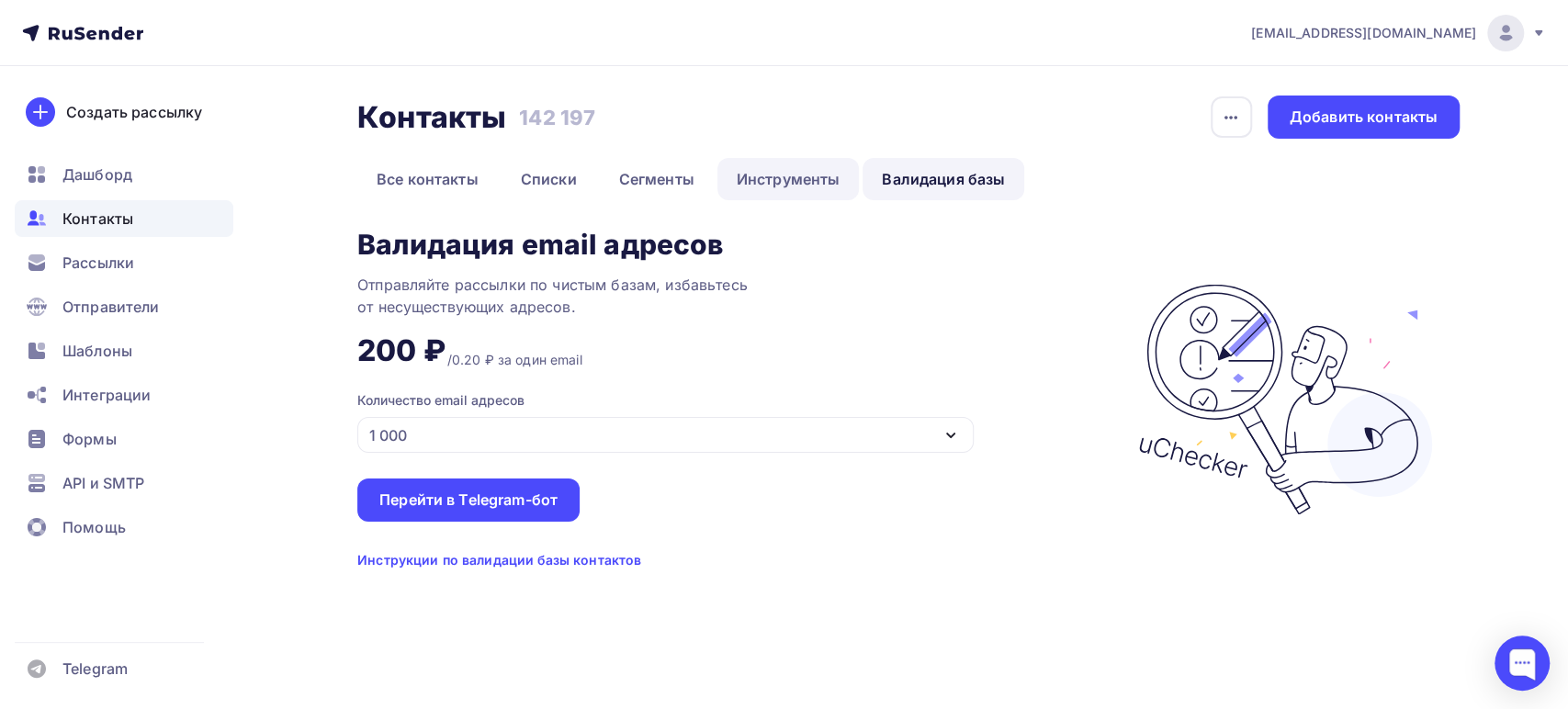
click at [742, 181] on link "Инструменты" at bounding box center [789, 179] width 143 height 42
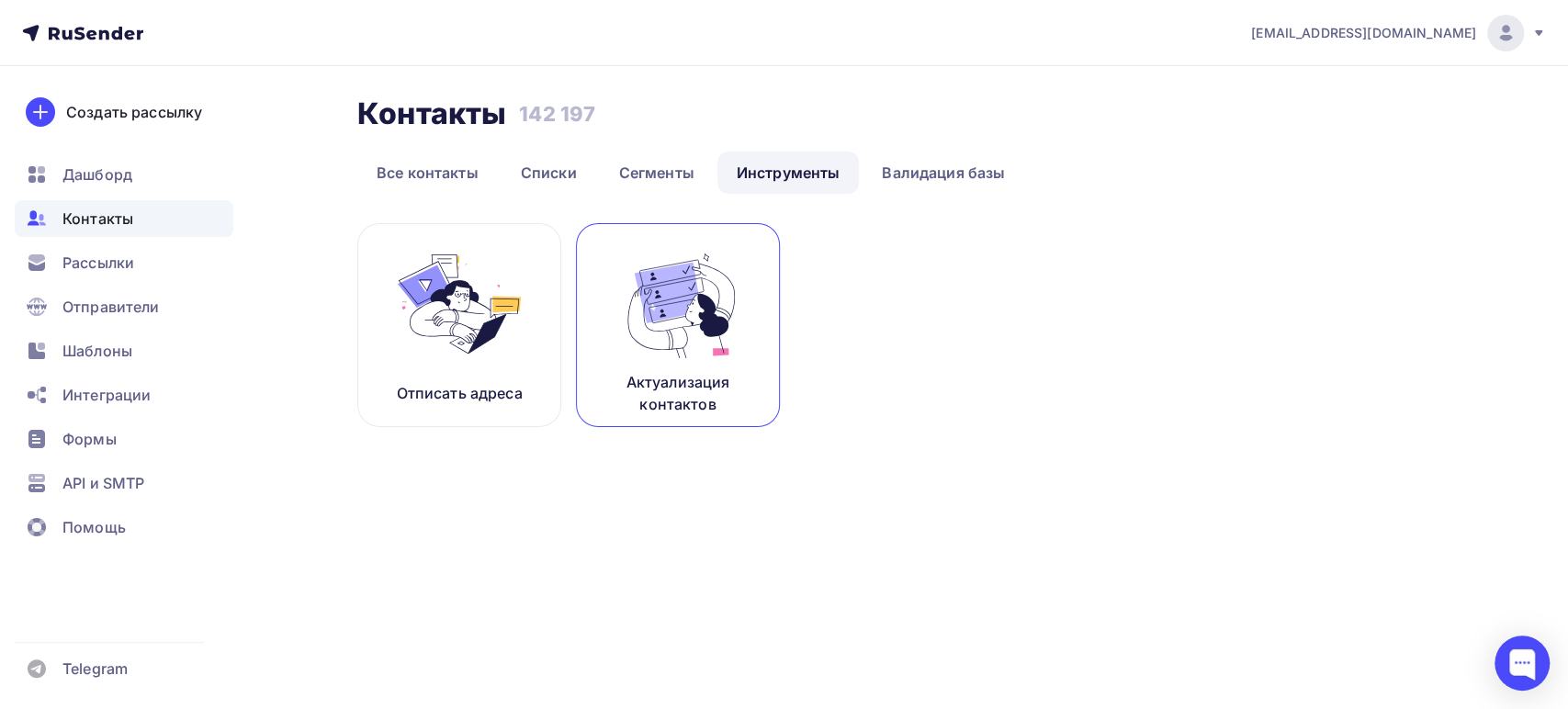
click at [699, 270] on img at bounding box center [678, 304] width 123 height 116
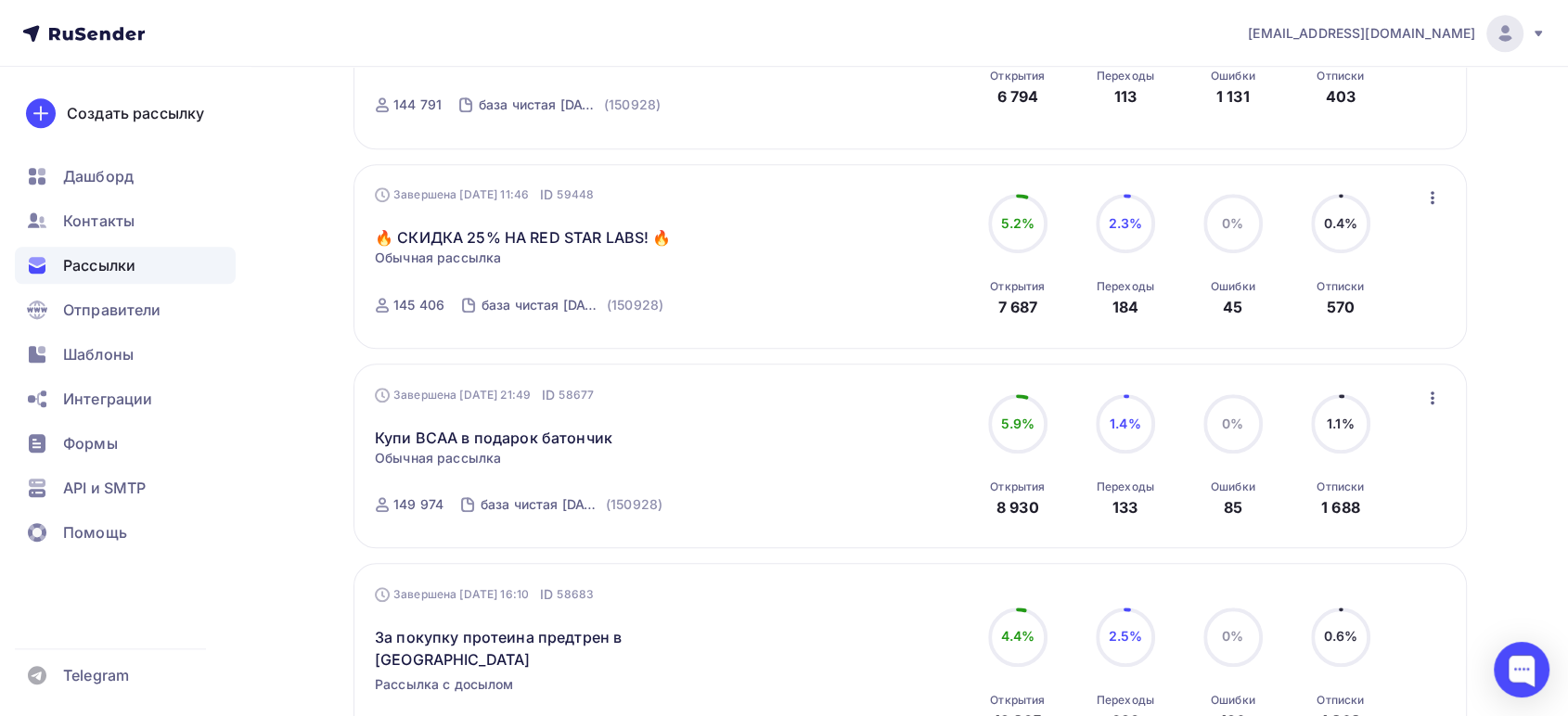
scroll to position [1247, 0]
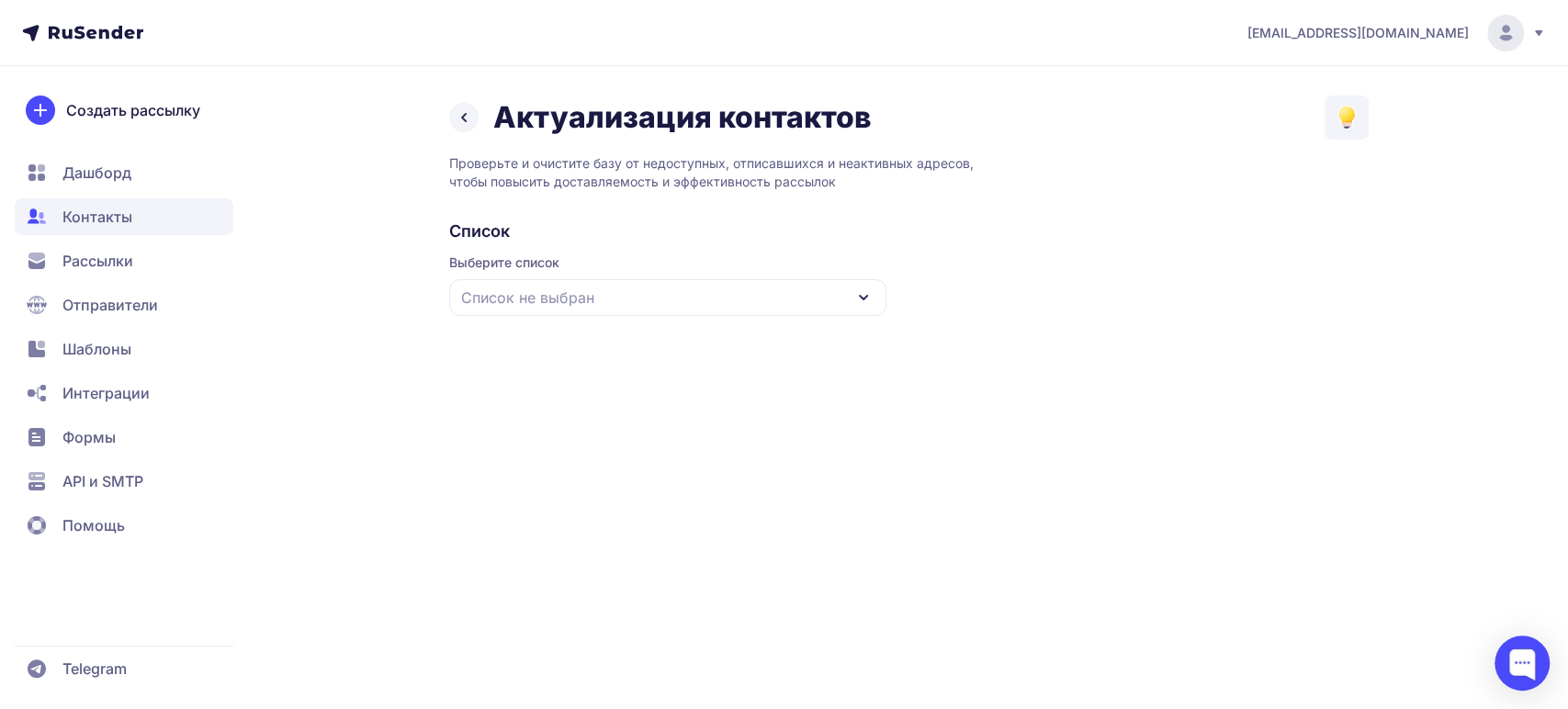
click at [649, 292] on div "Список не выбран" at bounding box center [668, 297] width 437 height 36
click at [559, 409] on div "база чистая [DATE]" at bounding box center [667, 410] width 415 height 44
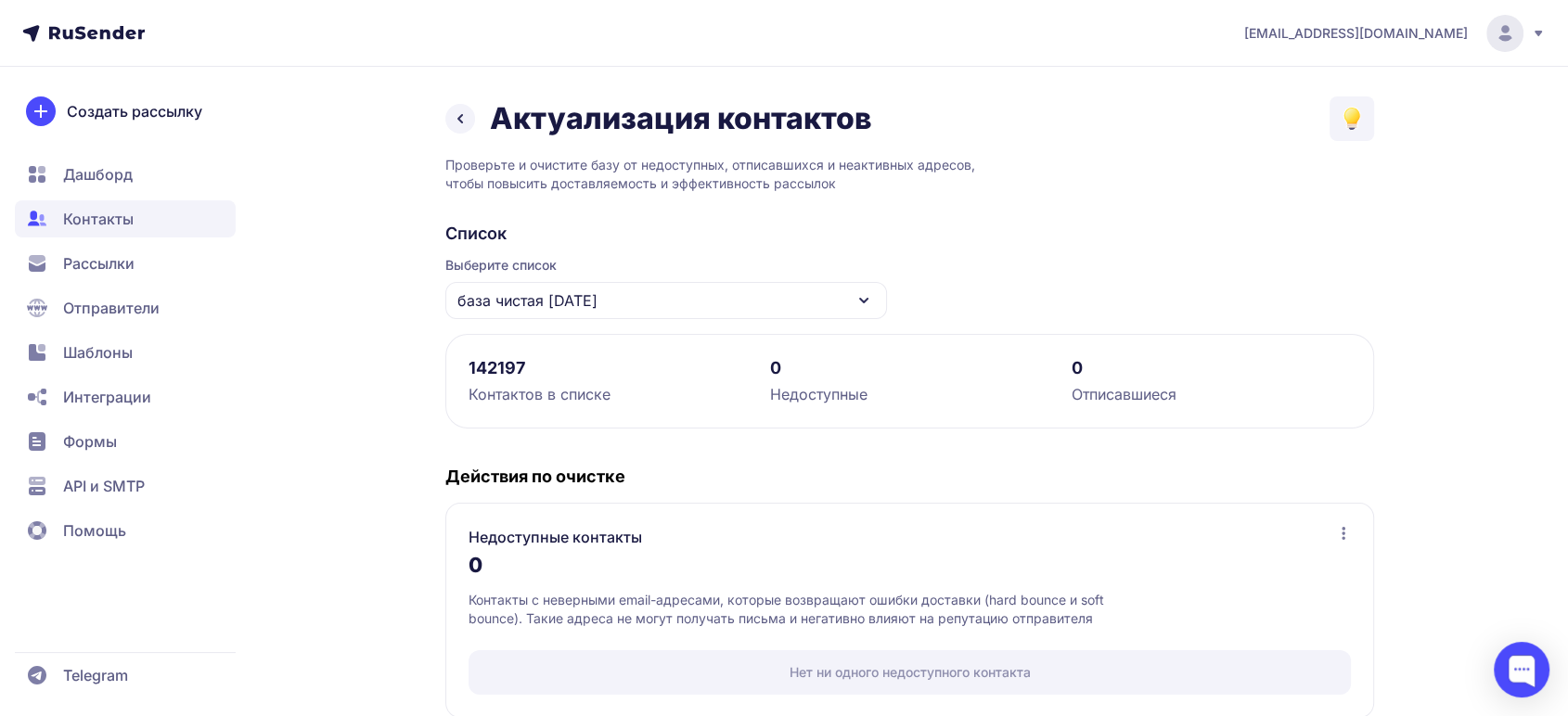
click at [134, 177] on span "Дашборд" at bounding box center [125, 174] width 221 height 37
